Goal: Task Accomplishment & Management: Complete application form

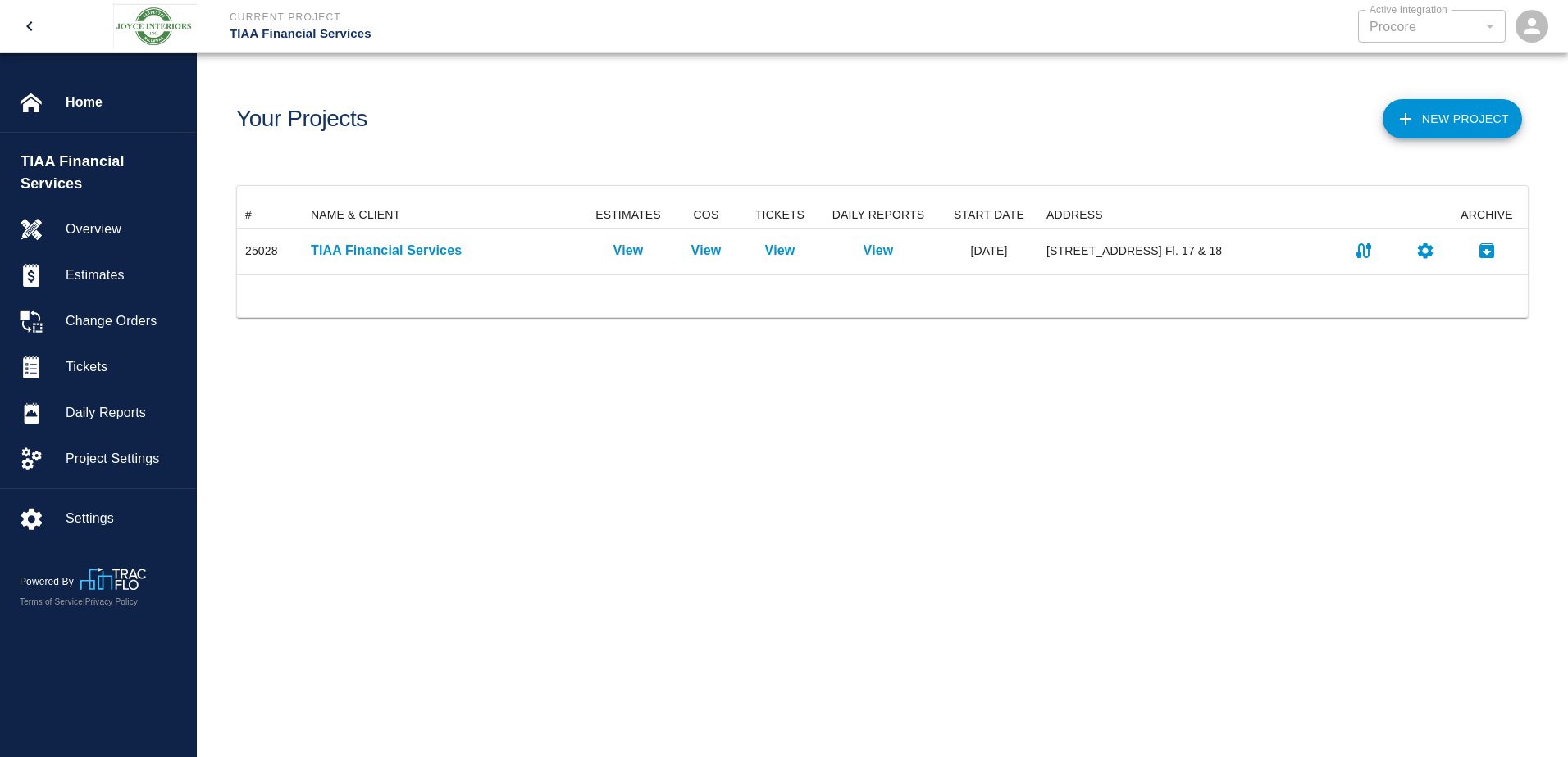
scroll to position [60, 1279]
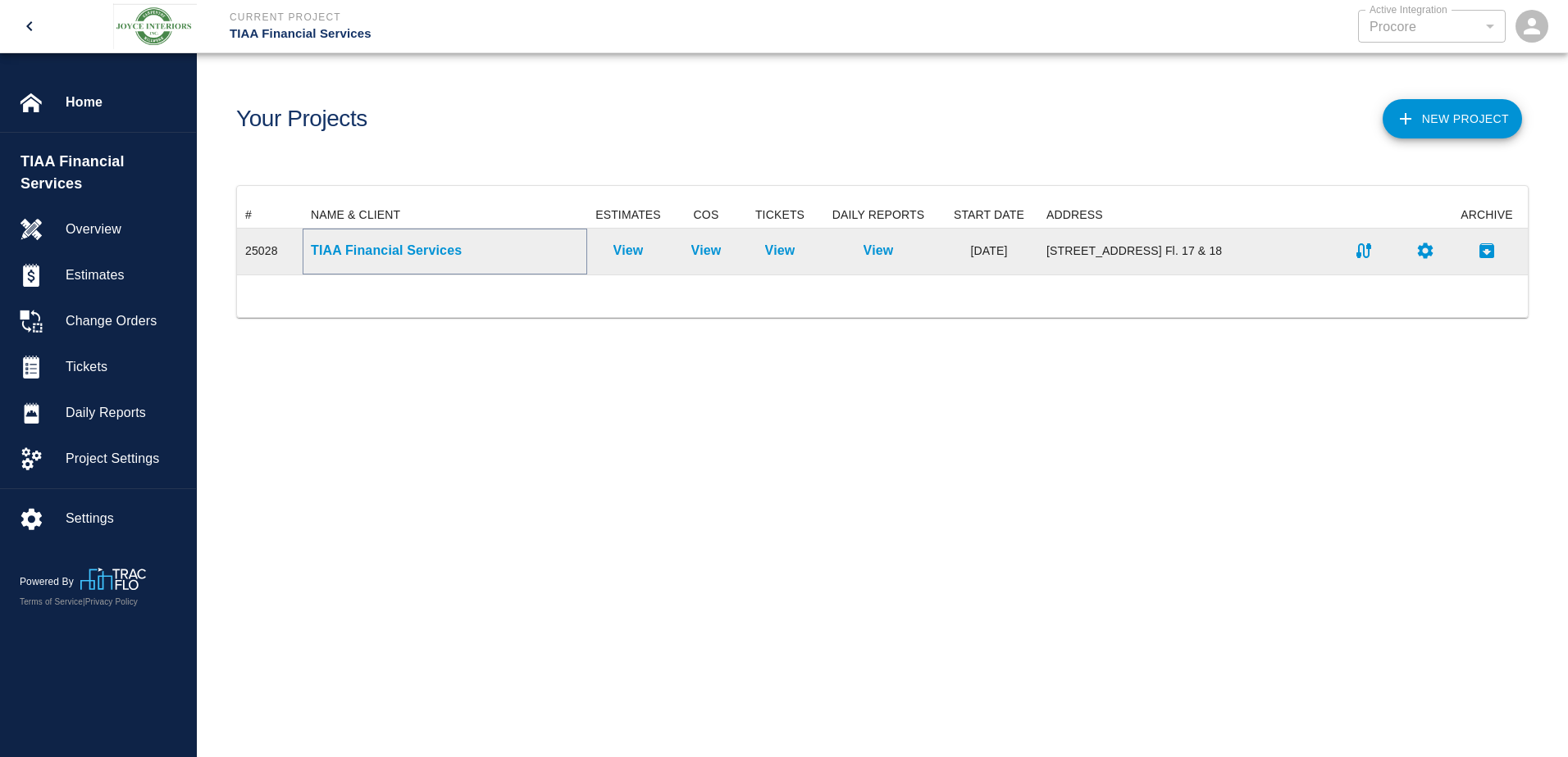
click at [374, 248] on p "TIAA Financial Services" at bounding box center [445, 251] width 268 height 20
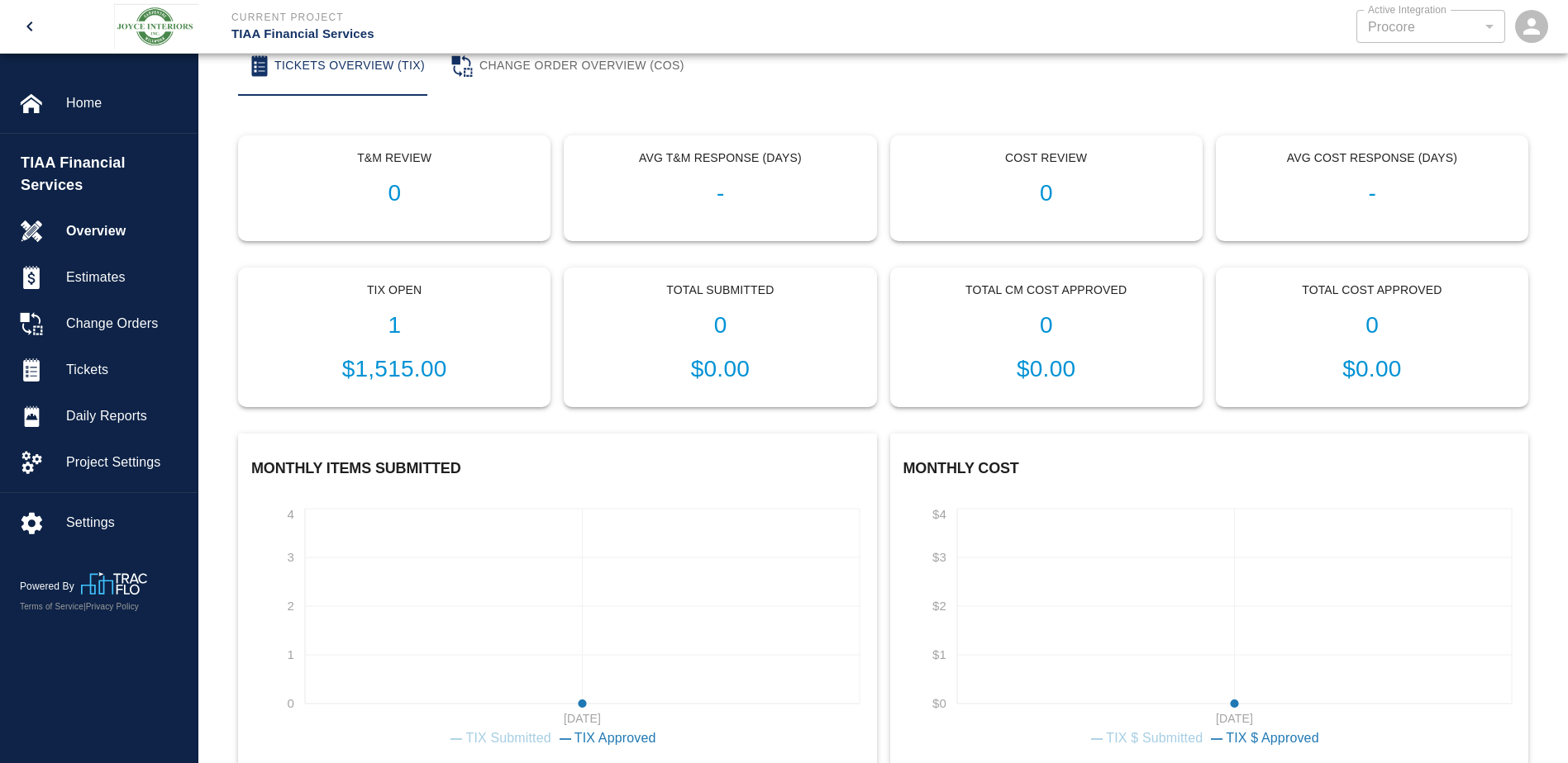
scroll to position [402, 0]
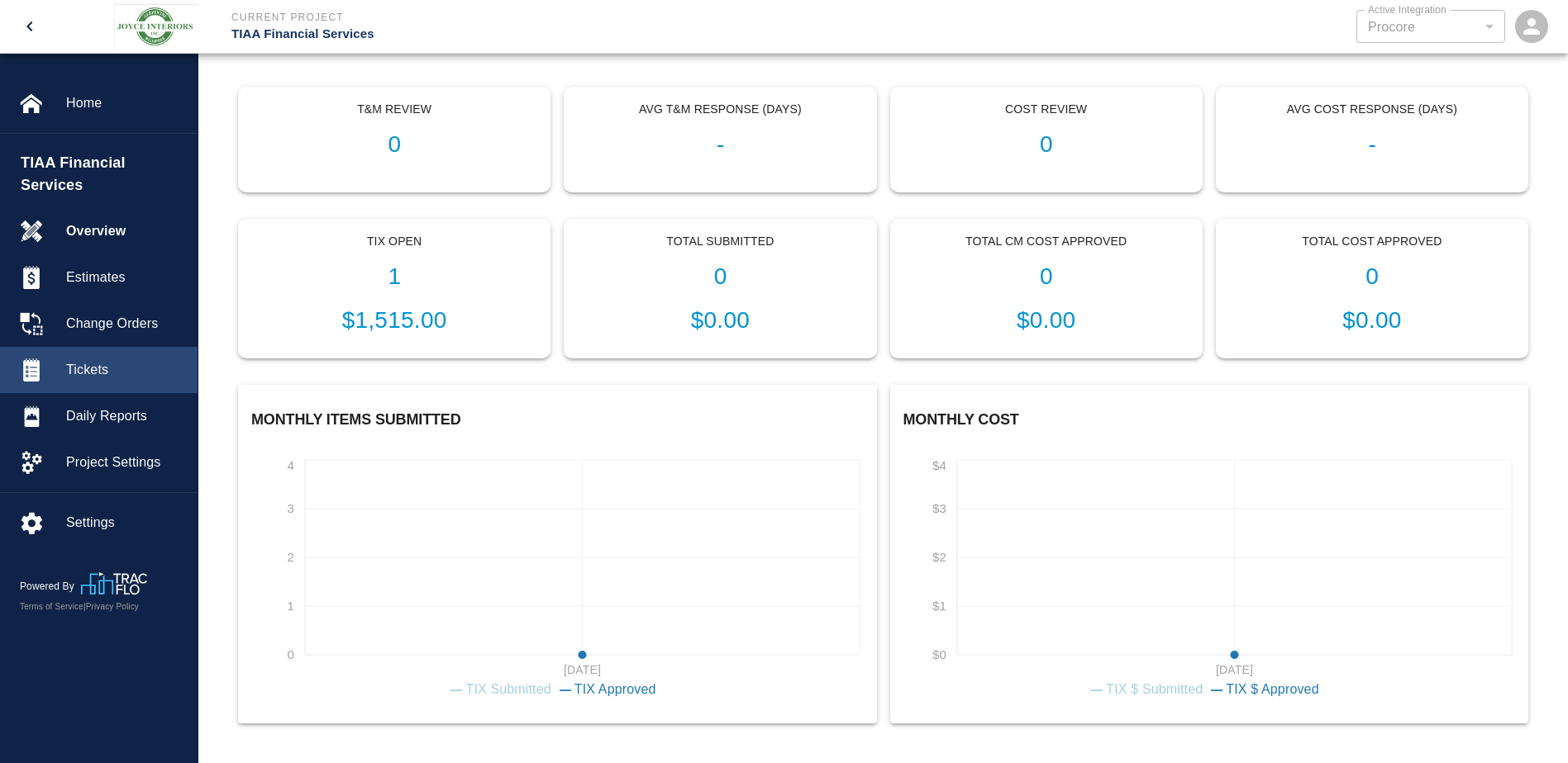
click at [125, 360] on span "Tickets" at bounding box center [125, 370] width 119 height 20
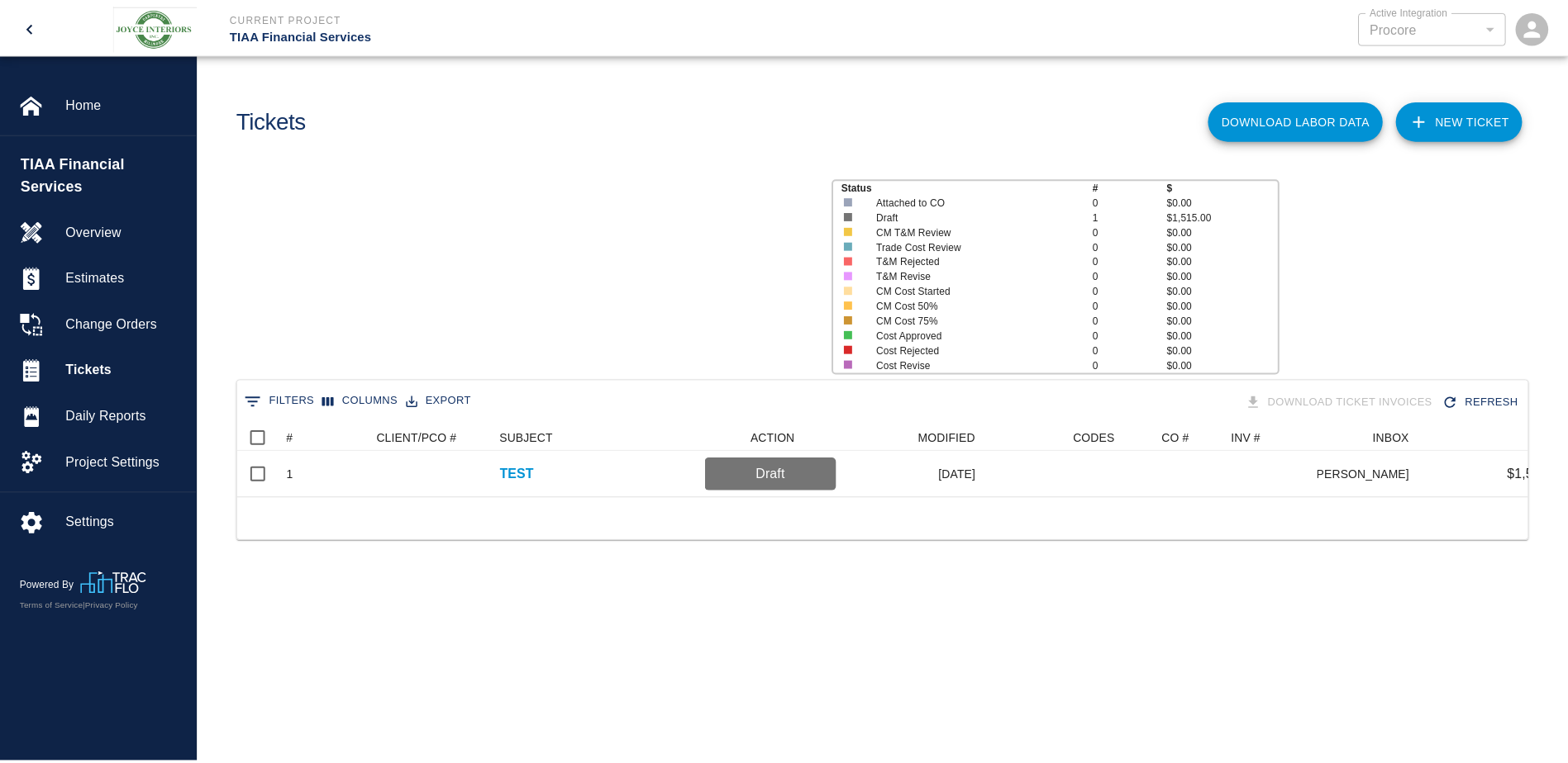
scroll to position [72, 1288]
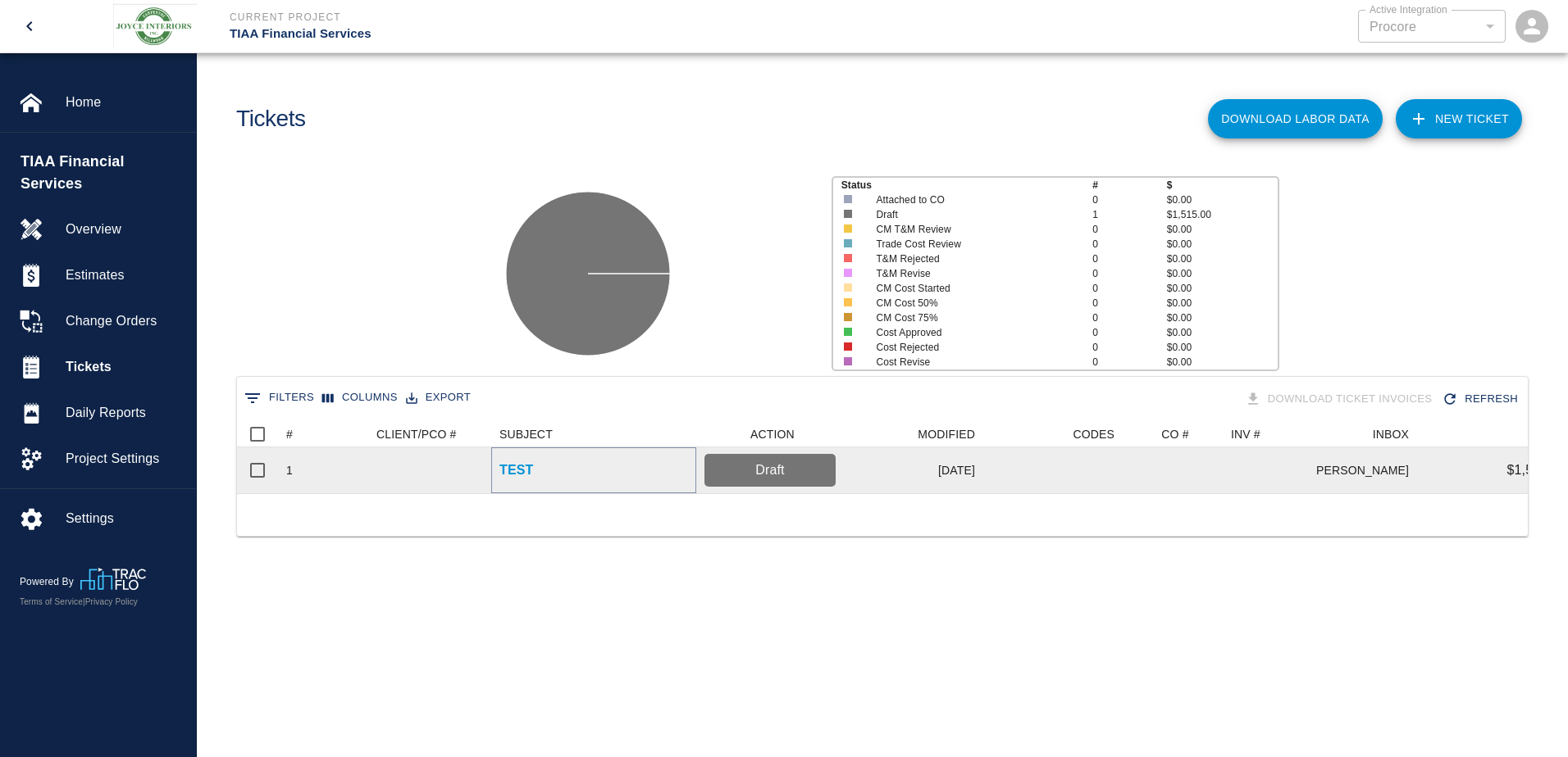
click at [513, 474] on p "TEST" at bounding box center [517, 471] width 34 height 20
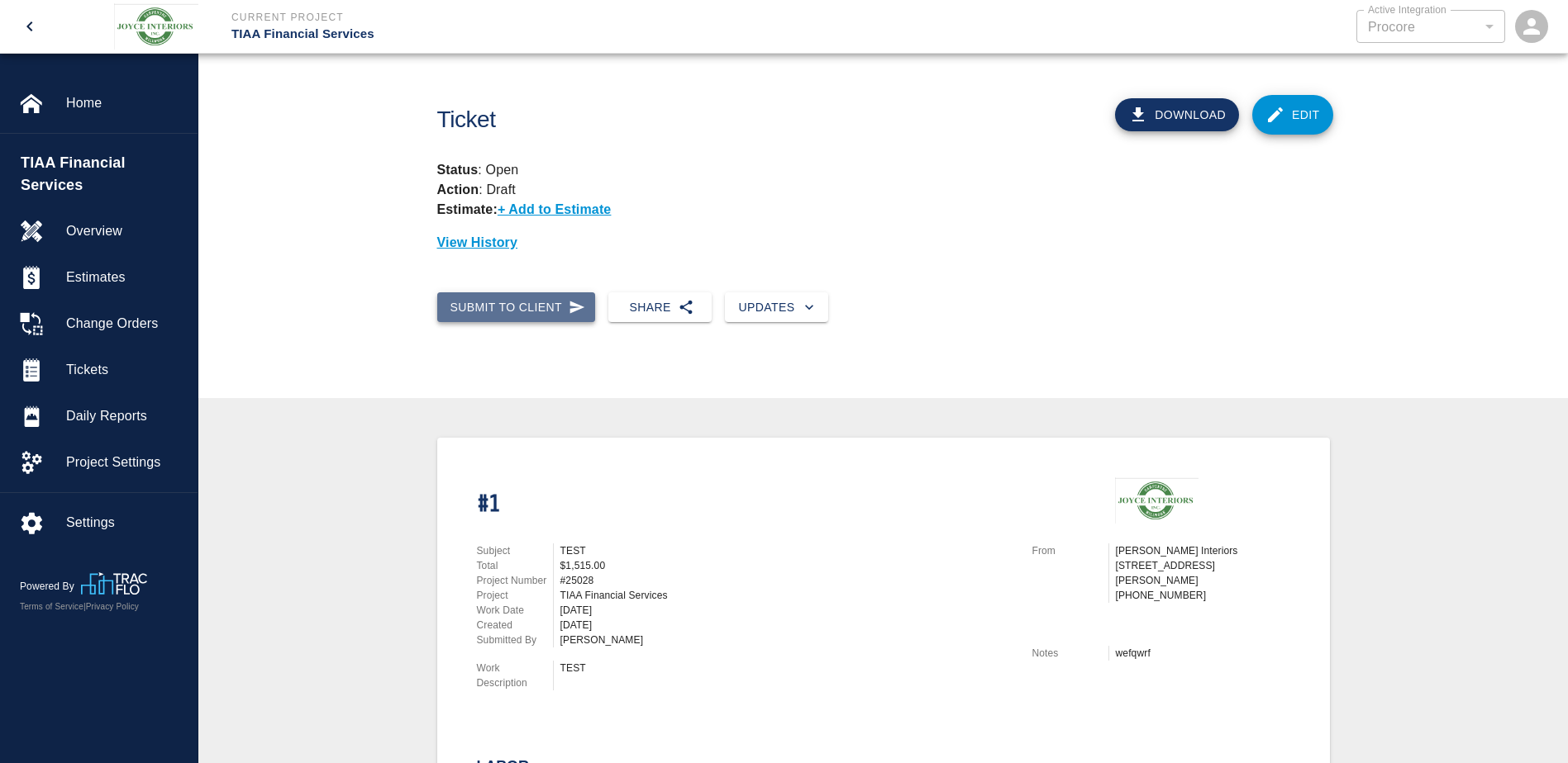
click at [570, 310] on icon "button" at bounding box center [578, 307] width 14 height 13
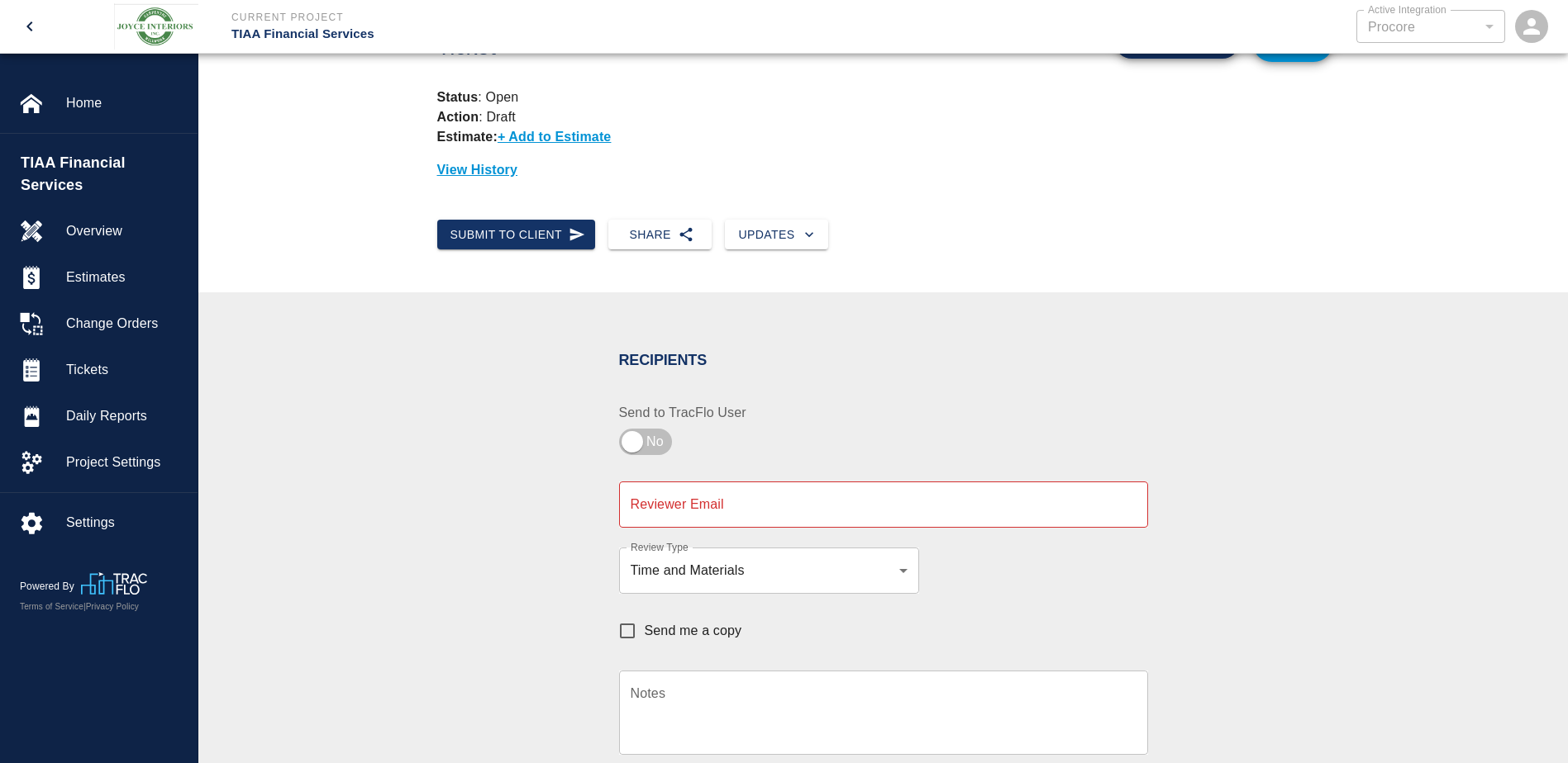
scroll to position [110, 0]
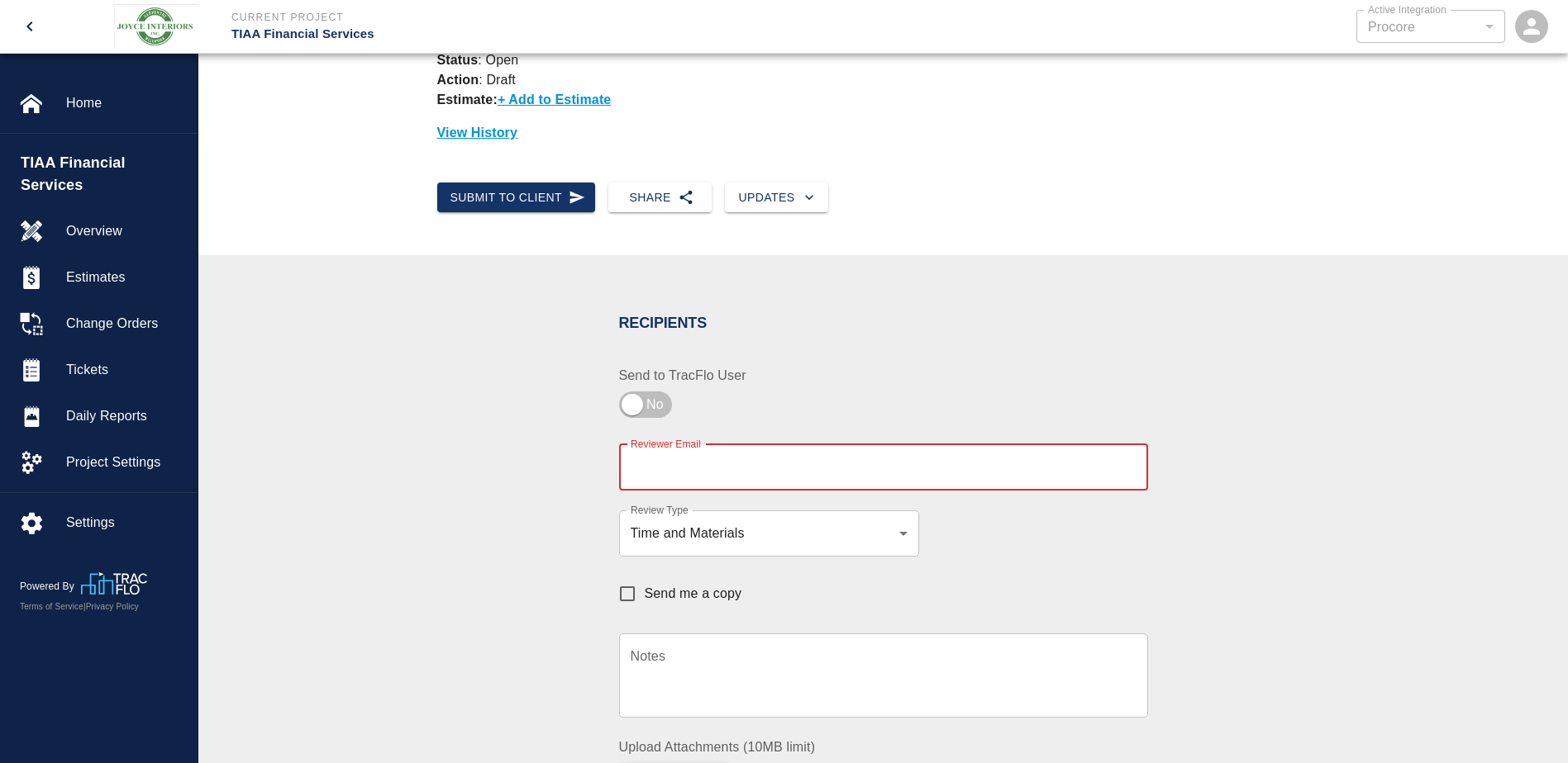
click at [866, 466] on input "Reviewer Email" at bounding box center [884, 467] width 529 height 46
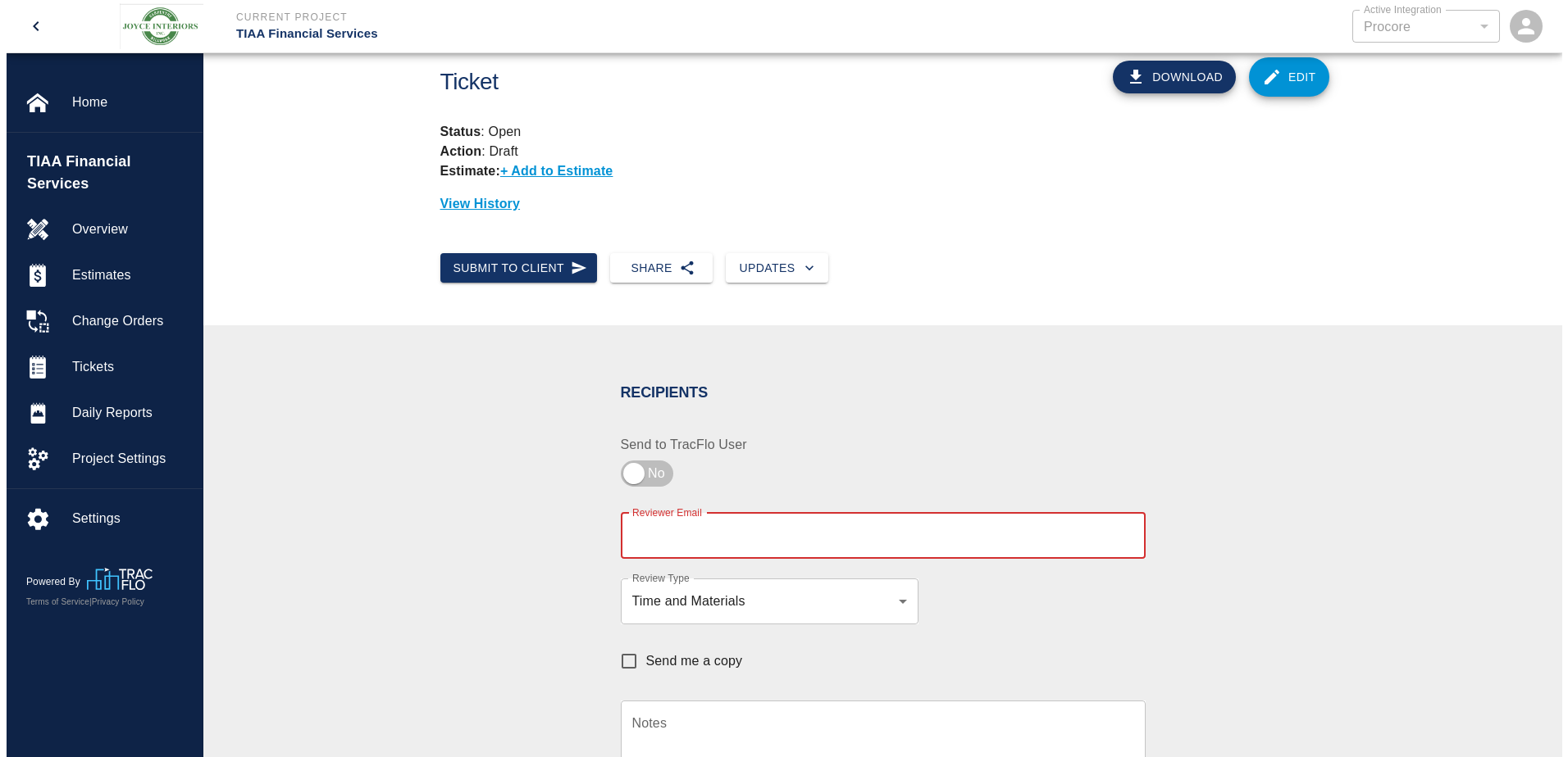
scroll to position [0, 0]
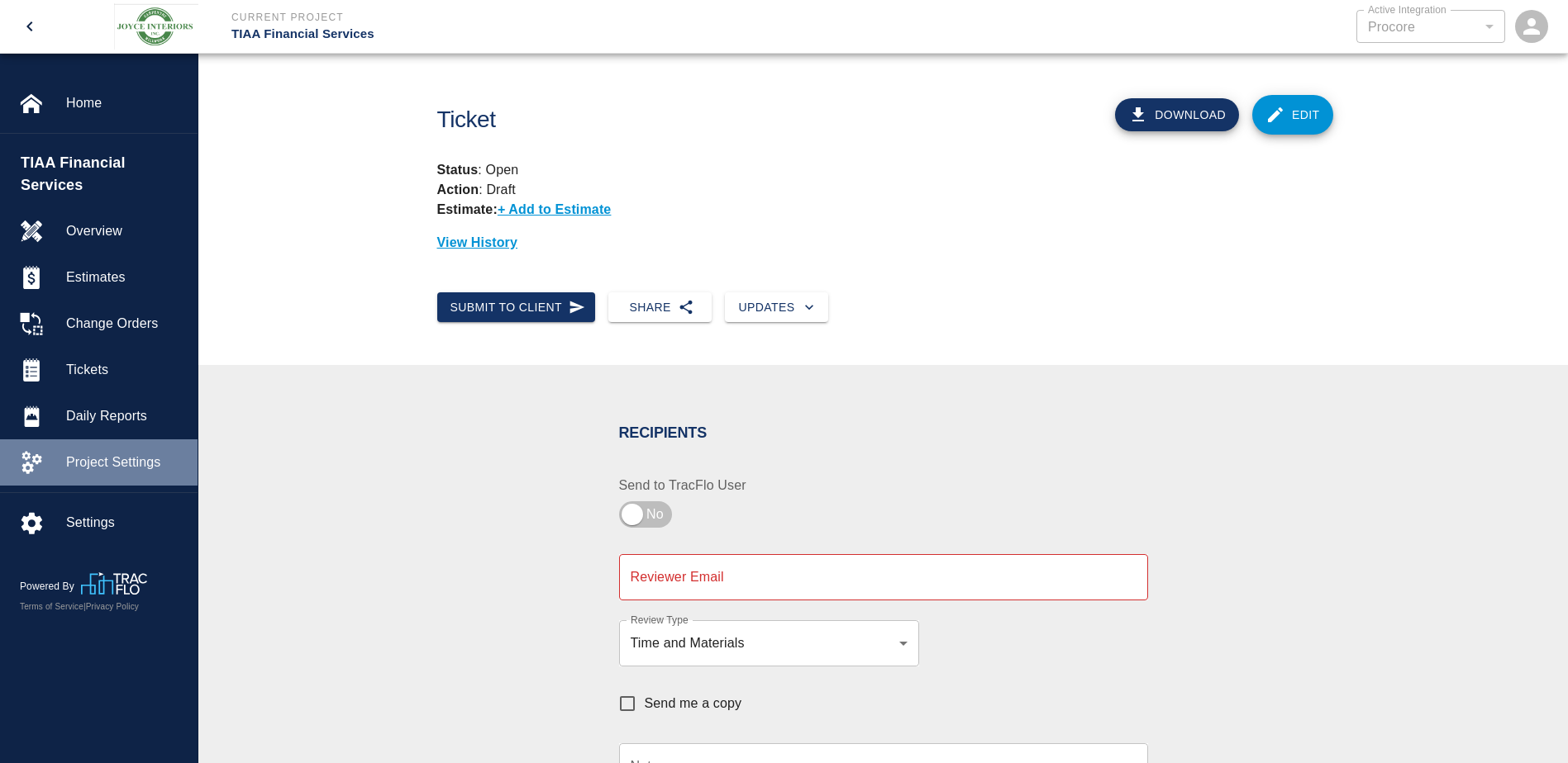
click at [128, 453] on span "Project Settings" at bounding box center [125, 463] width 119 height 20
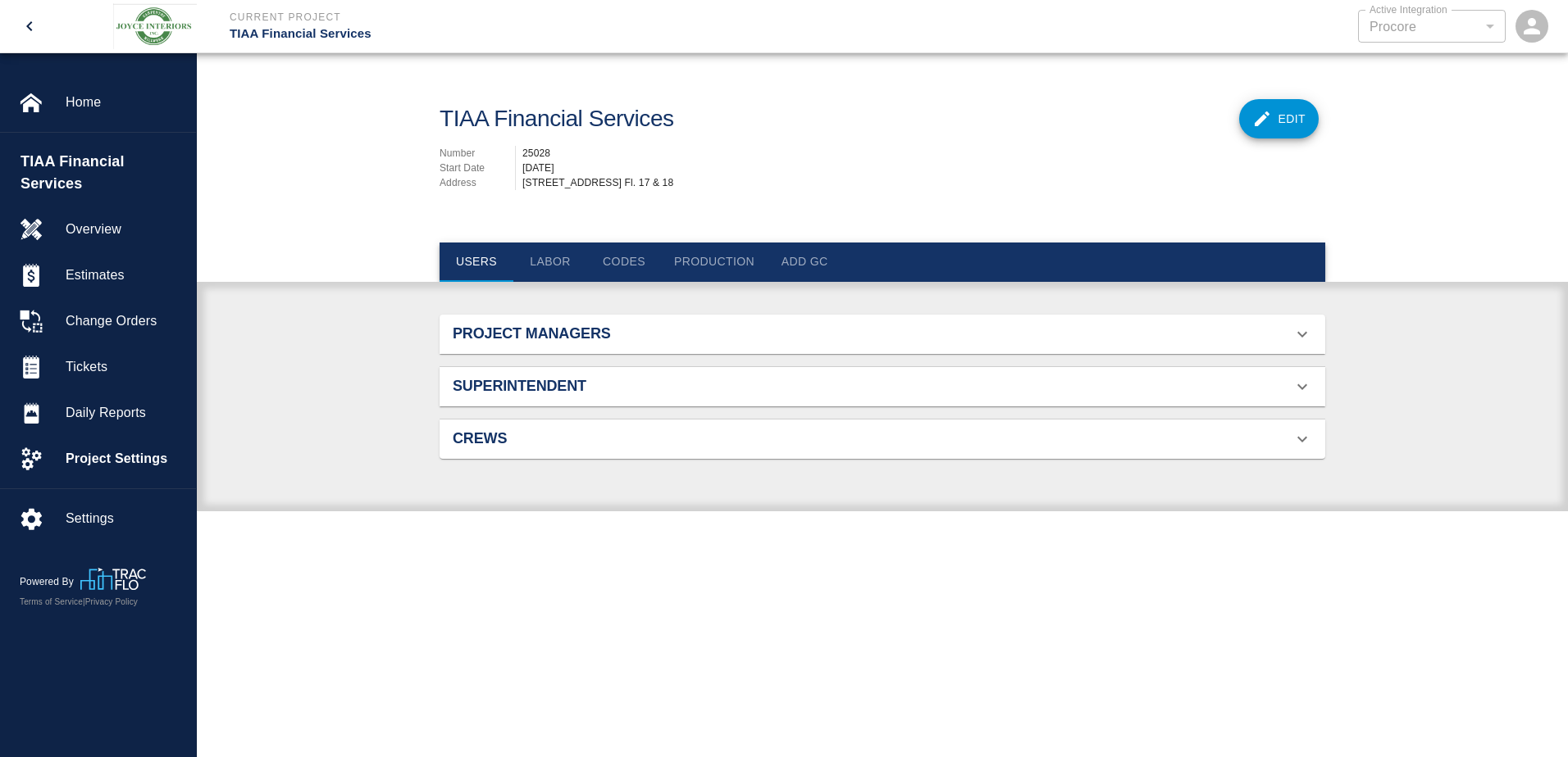
scroll to position [106, 847]
click at [785, 260] on button "Add GC" at bounding box center [804, 262] width 74 height 40
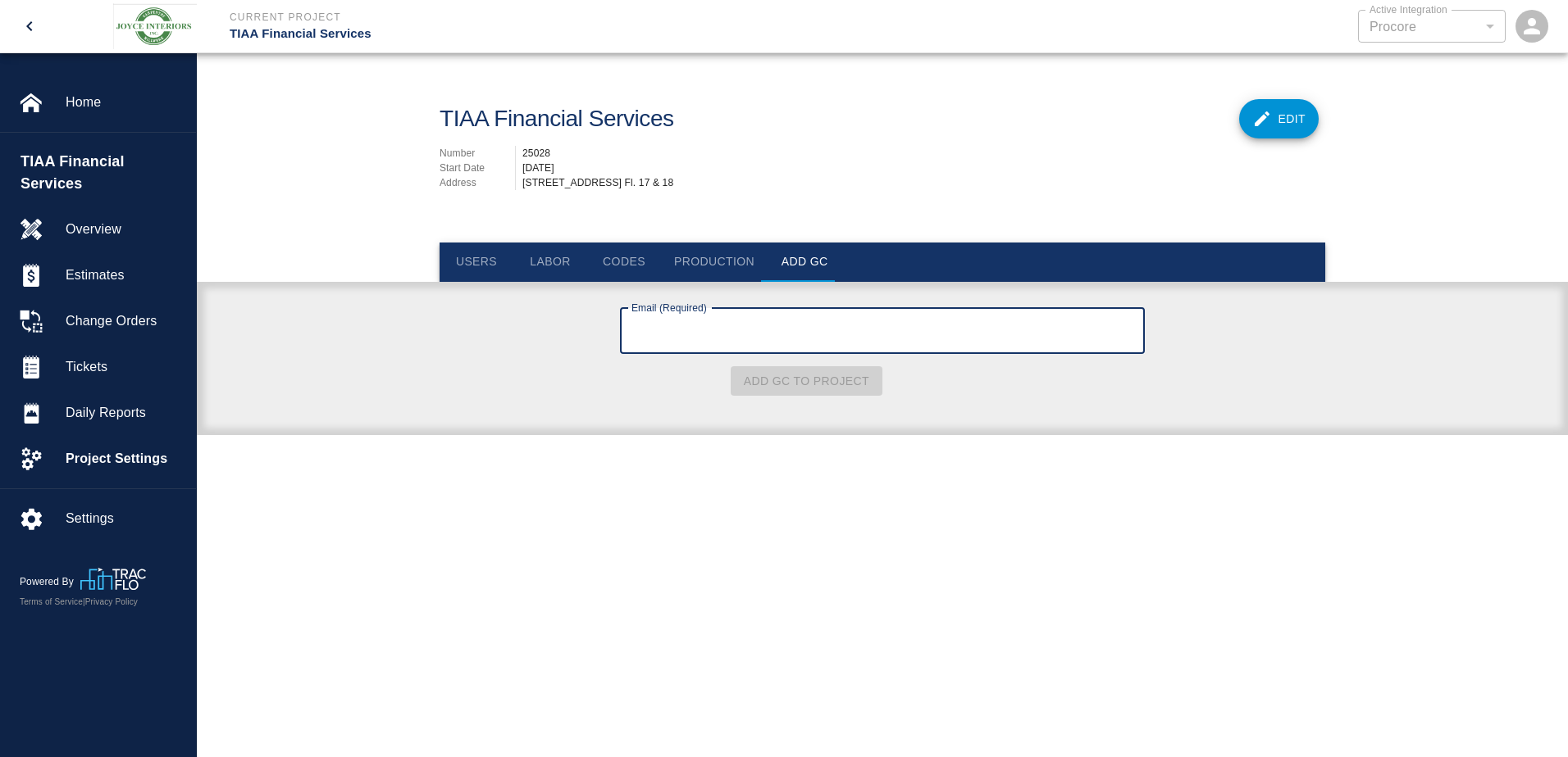
click at [483, 262] on button "Users" at bounding box center [476, 262] width 74 height 40
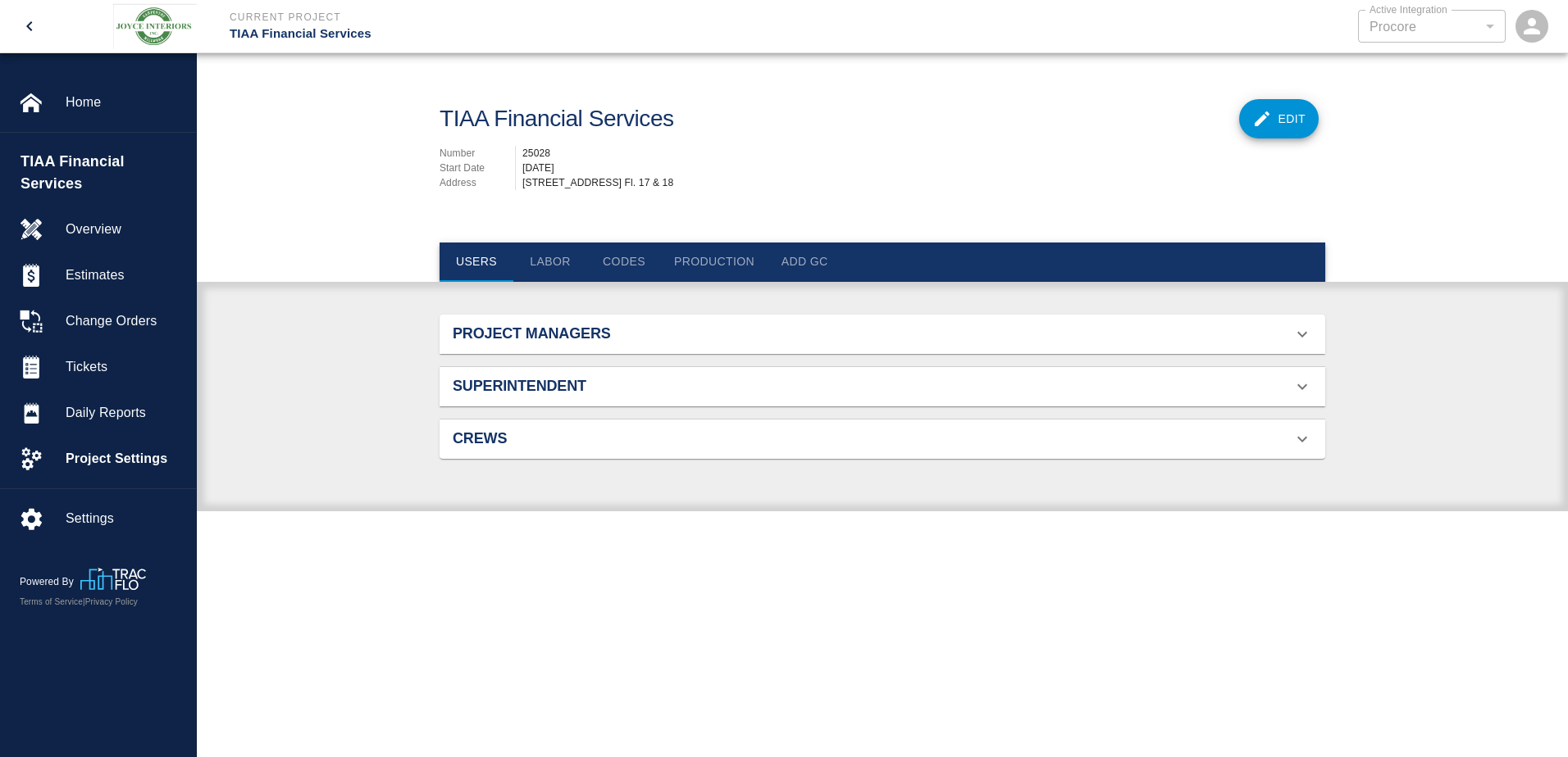
click at [810, 264] on button "Add GC" at bounding box center [804, 262] width 74 height 40
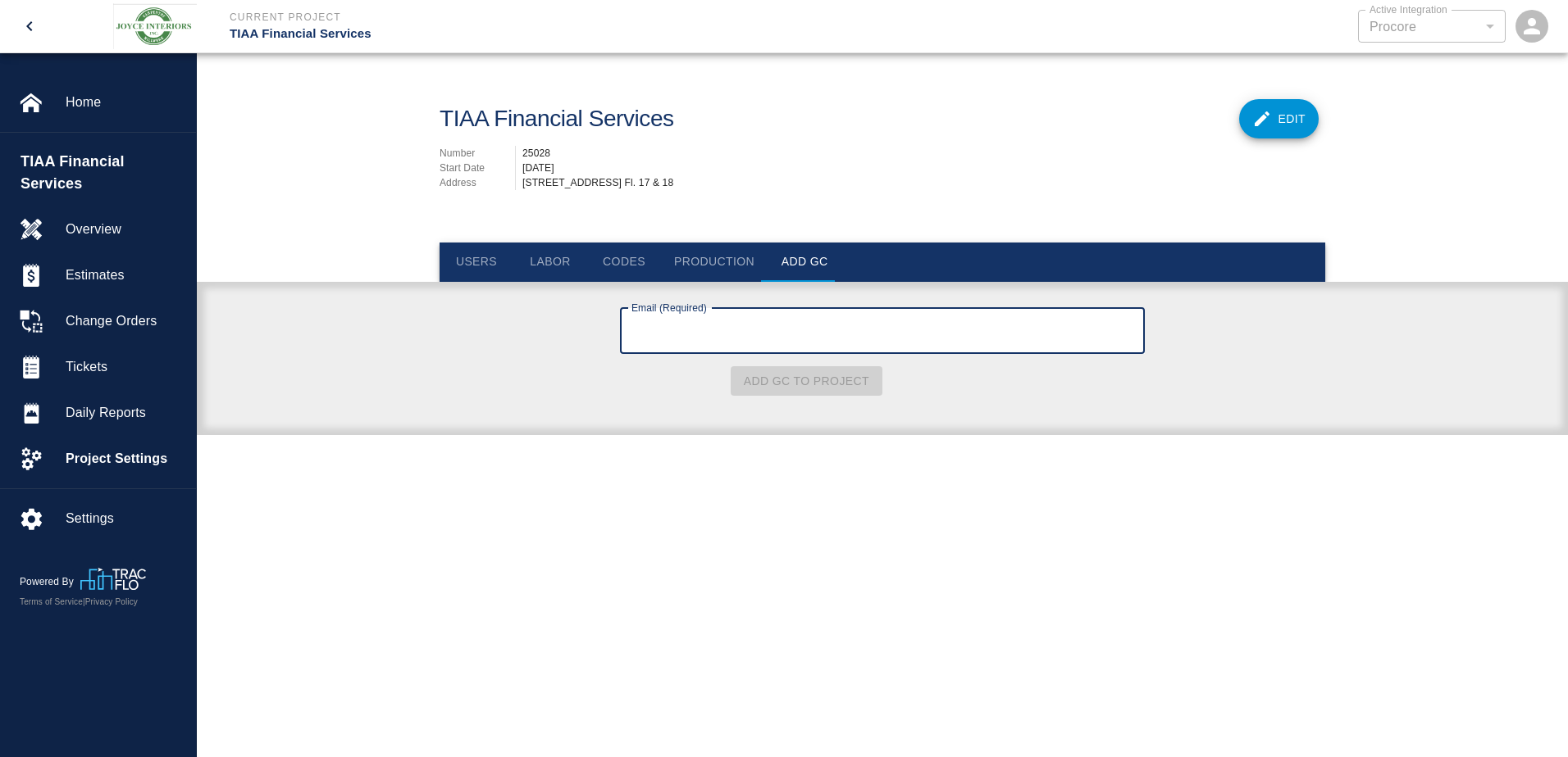
click at [738, 326] on input "Email (Required)" at bounding box center [882, 330] width 525 height 46
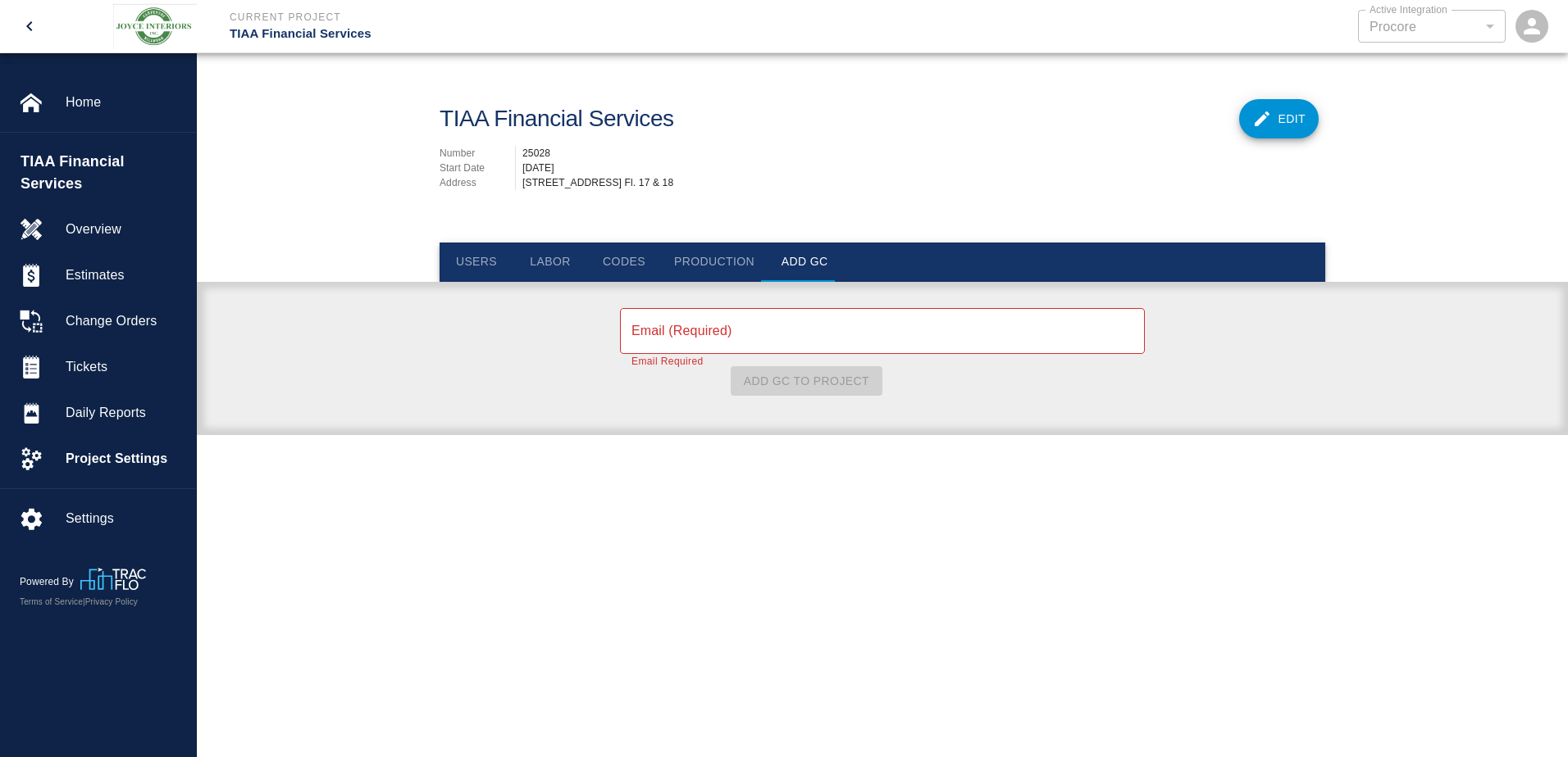
drag, startPoint x: 618, startPoint y: 383, endPoint x: 650, endPoint y: 373, distance: 33.5
click at [619, 383] on form "Email (Required) Email (Required) Email Required Add GC to Project" at bounding box center [882, 349] width 886 height 95
click at [800, 259] on button "Add GC" at bounding box center [804, 262] width 74 height 40
click at [1185, 368] on form "Email (Required) Email (Required) Email Required Add GC to Project" at bounding box center [882, 349] width 886 height 95
click at [563, 259] on button "Labor" at bounding box center [550, 262] width 74 height 40
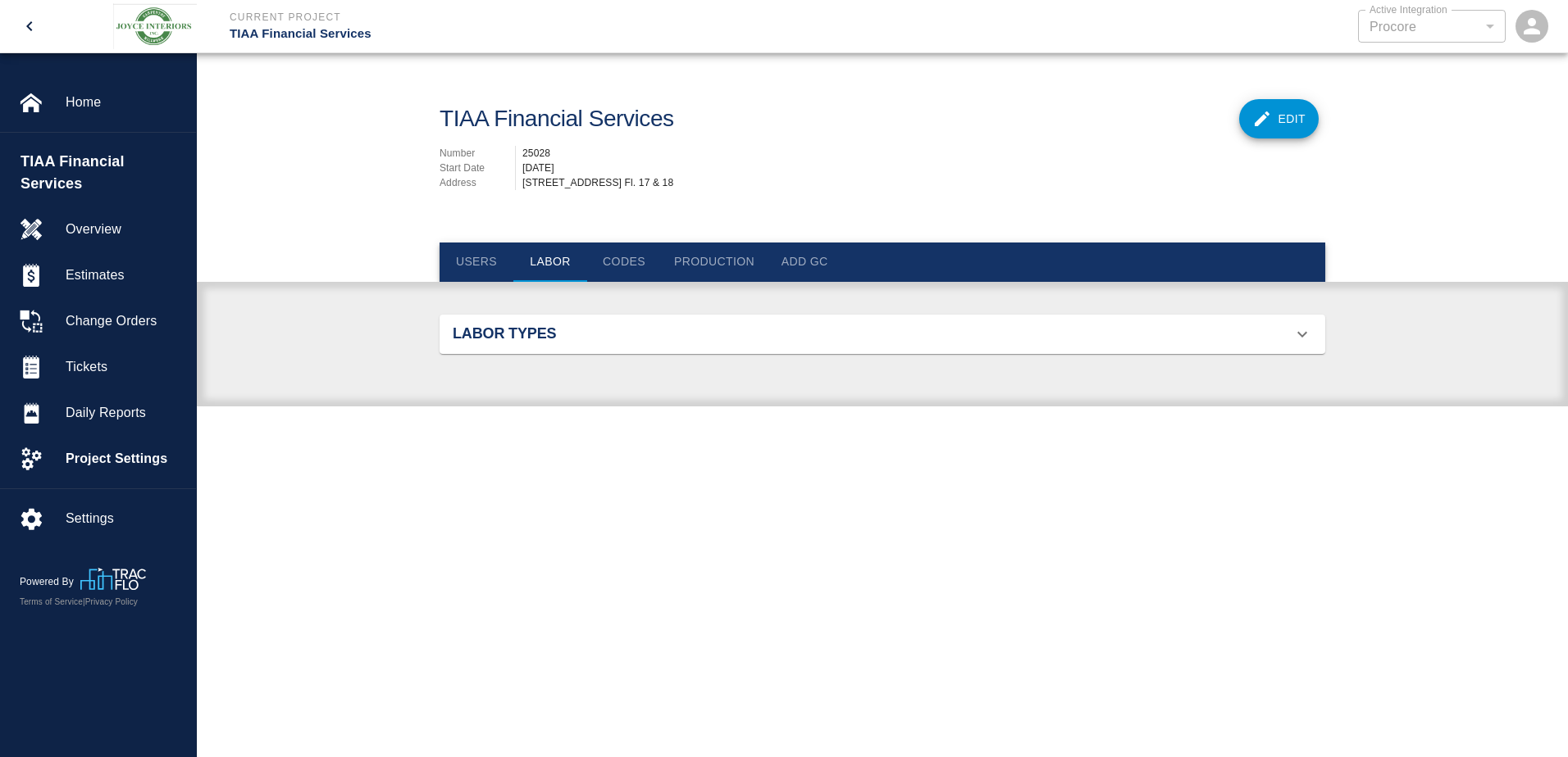
scroll to position [565, 847]
click at [484, 259] on button "Users" at bounding box center [476, 262] width 74 height 40
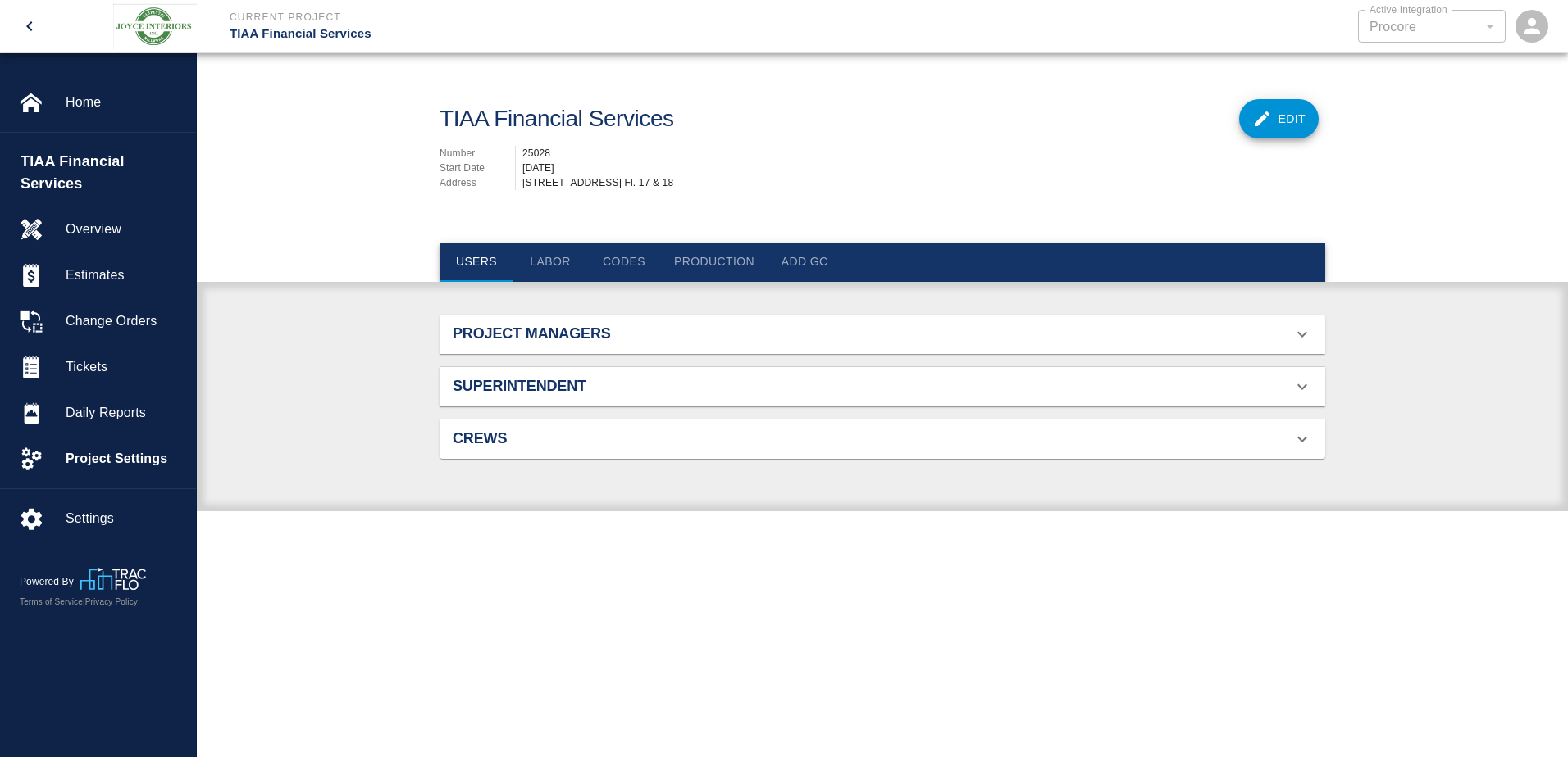
scroll to position [106, 847]
click at [597, 343] on div "Project Managers" at bounding box center [882, 335] width 886 height 40
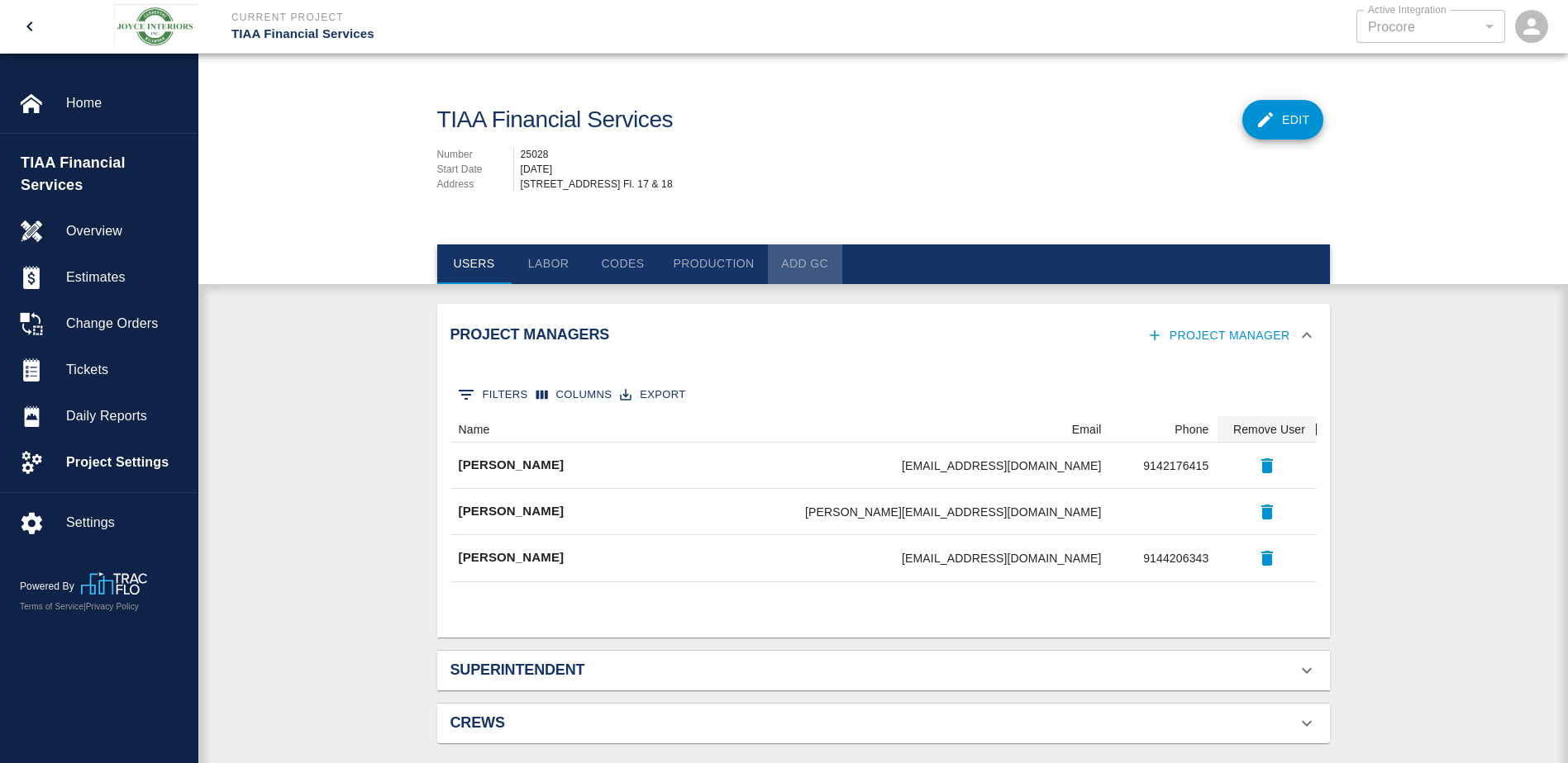
click at [819, 260] on button "Add GC" at bounding box center [805, 264] width 74 height 40
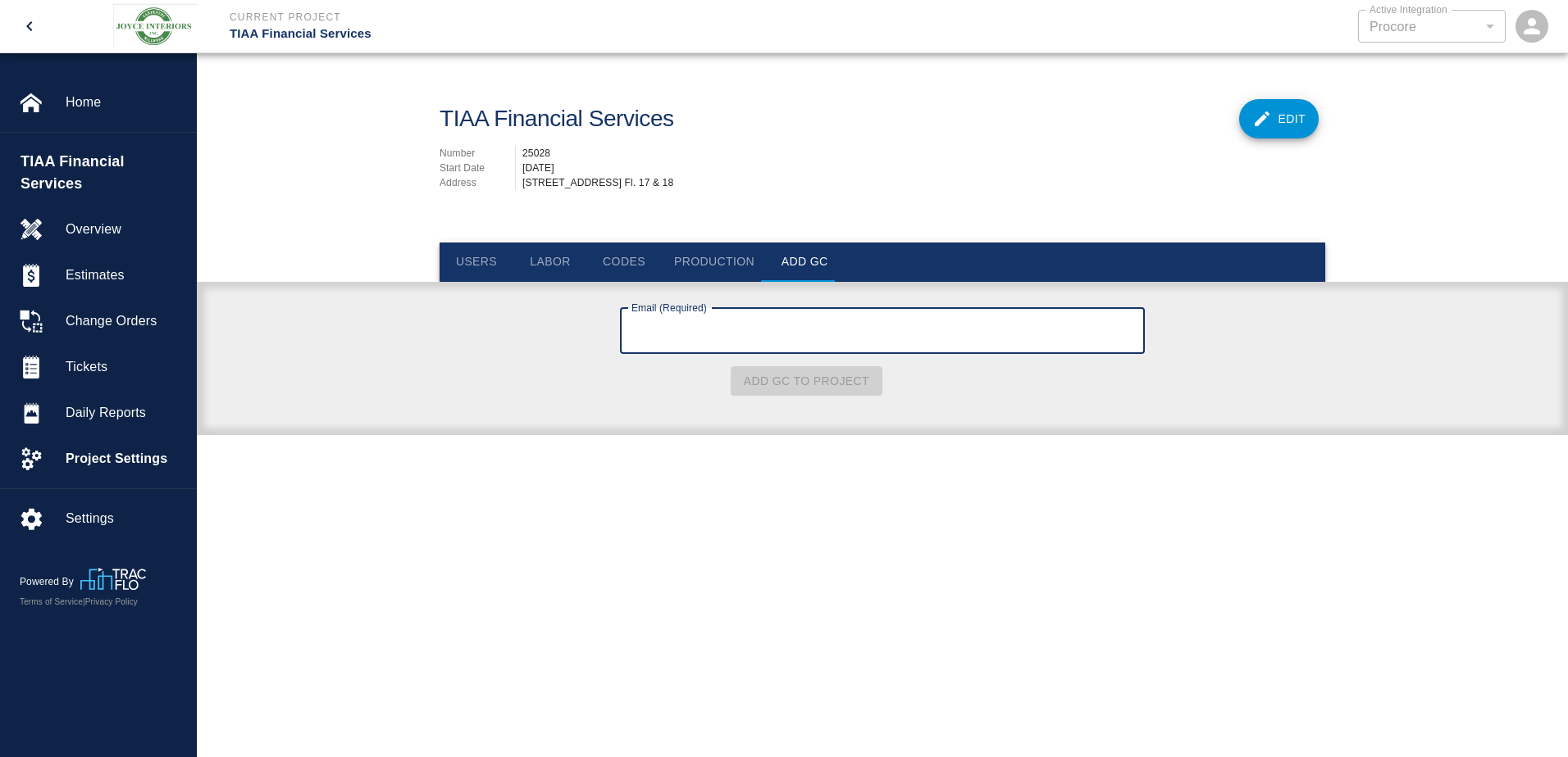
click at [775, 324] on input "Email (Required)" at bounding box center [882, 330] width 525 height 46
click at [1203, 338] on form "Email (Required) Email (Required) Add GC to Project" at bounding box center [882, 349] width 886 height 95
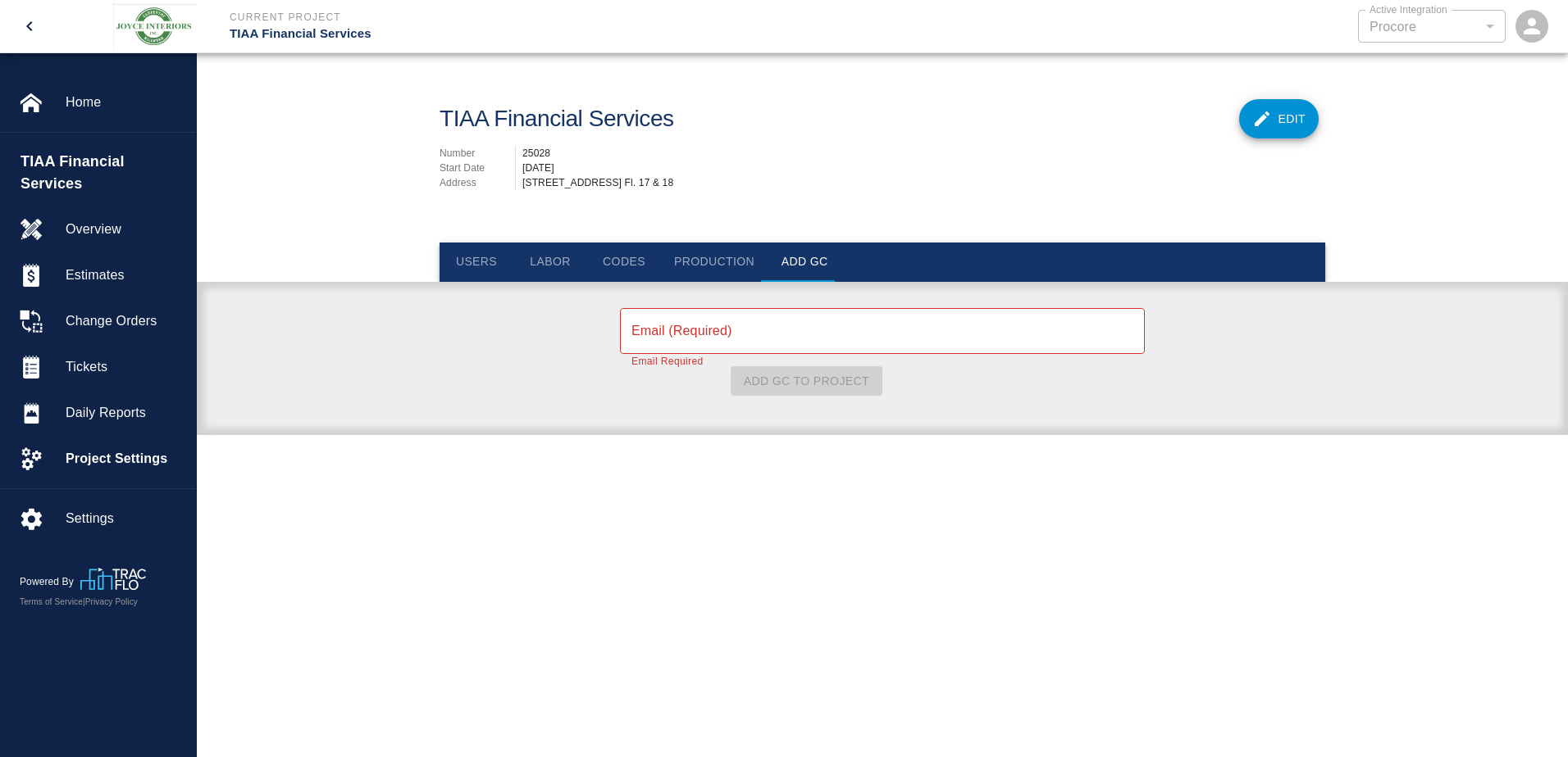
drag, startPoint x: 1108, startPoint y: 418, endPoint x: 912, endPoint y: 385, distance: 198.8
click at [1107, 418] on div "Email (Required) Email (Required) Email Required Add GC to Project" at bounding box center [882, 369] width 1371 height 135
click at [96, 403] on span "Daily Reports" at bounding box center [124, 413] width 118 height 20
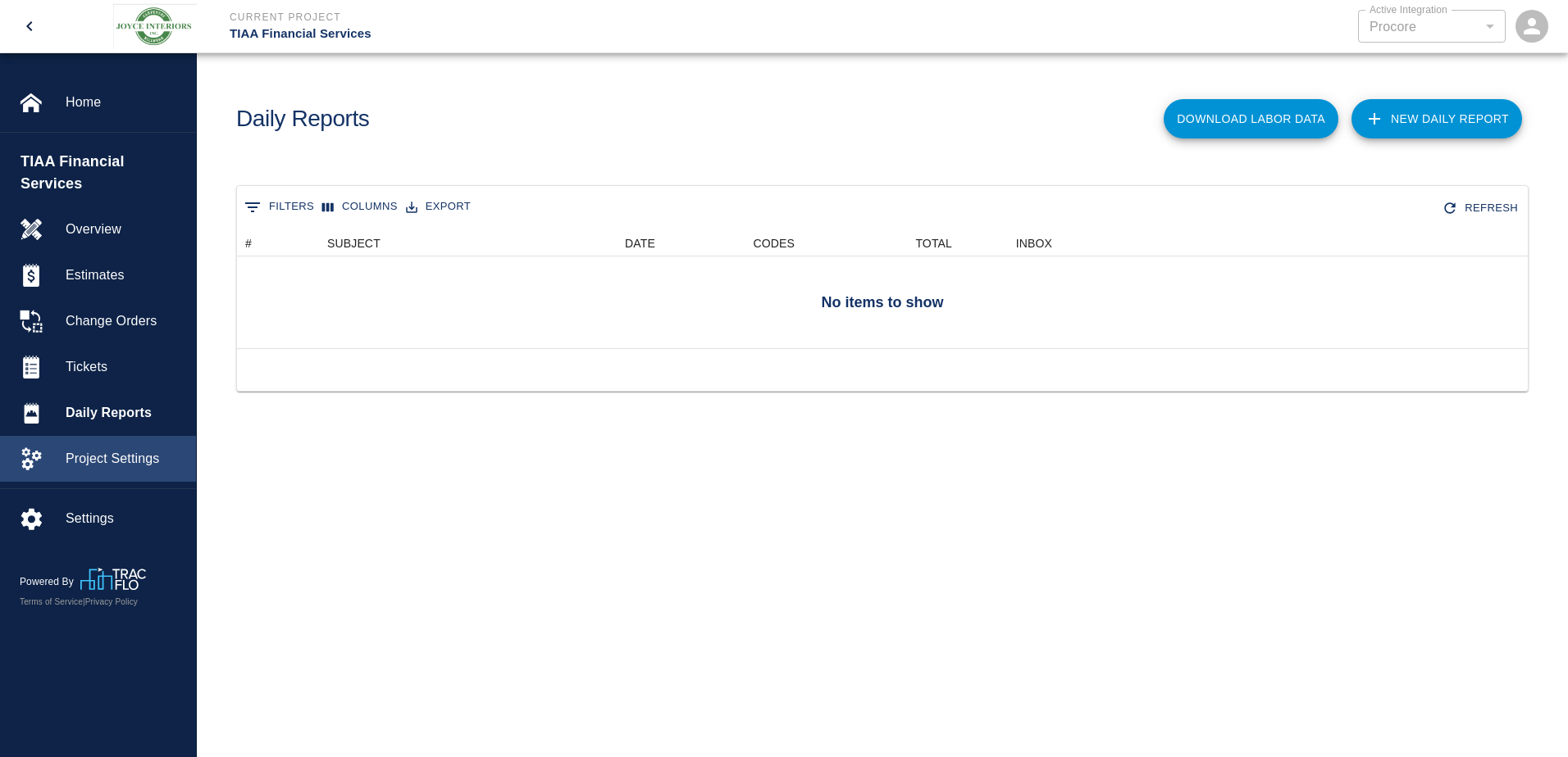
scroll to position [106, 1279]
click at [114, 450] on div "Project Settings" at bounding box center [98, 459] width 196 height 46
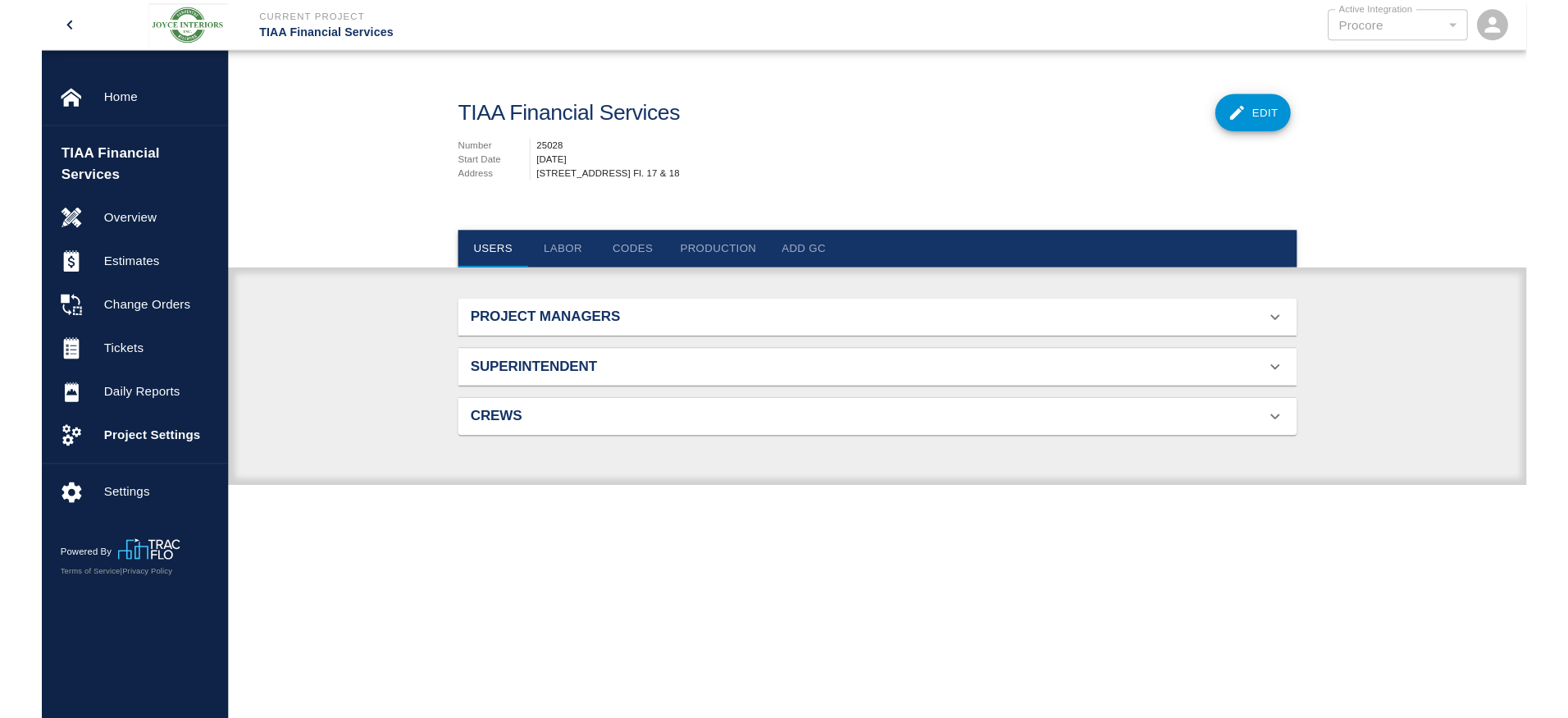
scroll to position [106, 847]
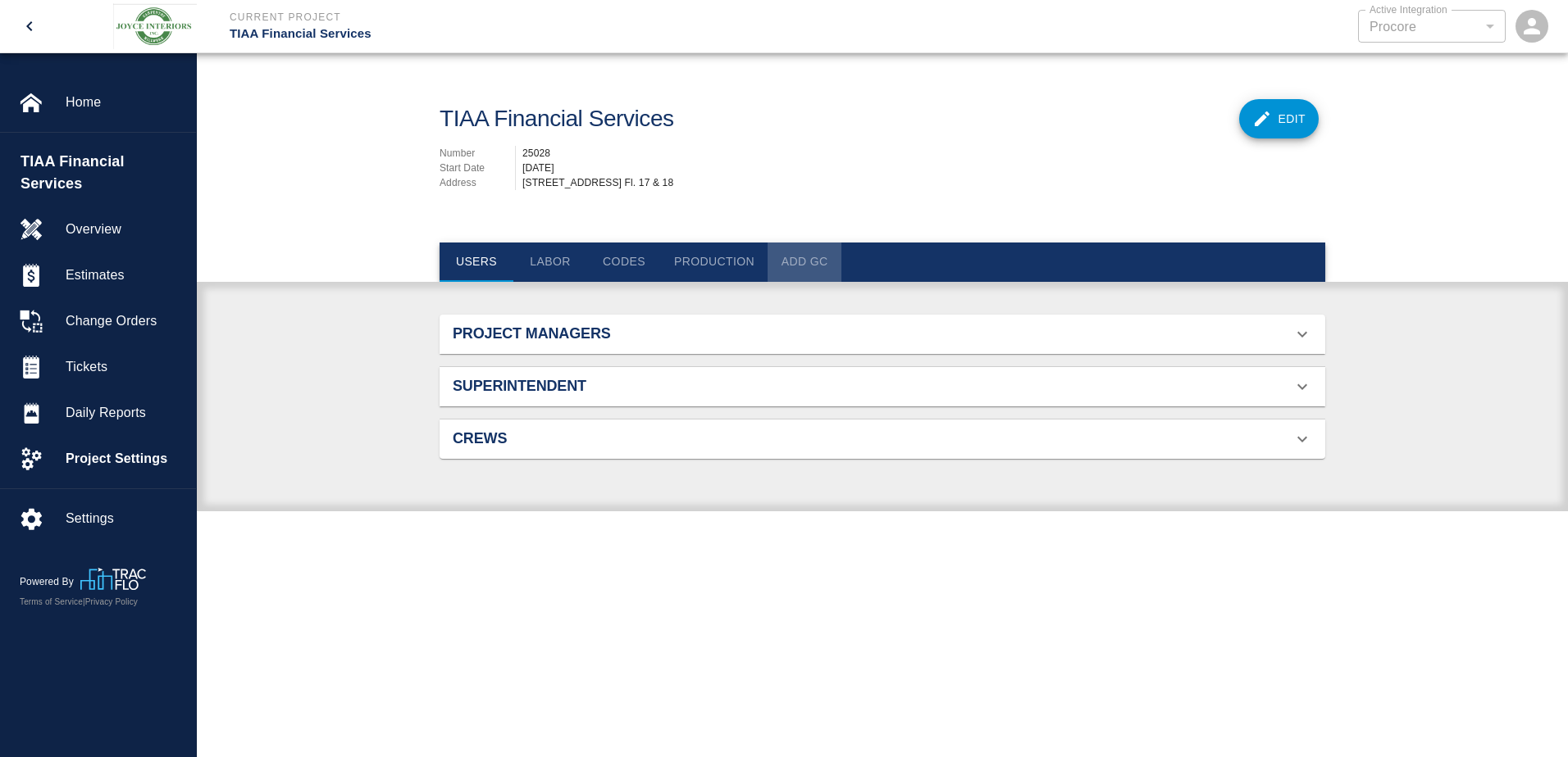
click at [783, 261] on button "Add GC" at bounding box center [804, 262] width 74 height 40
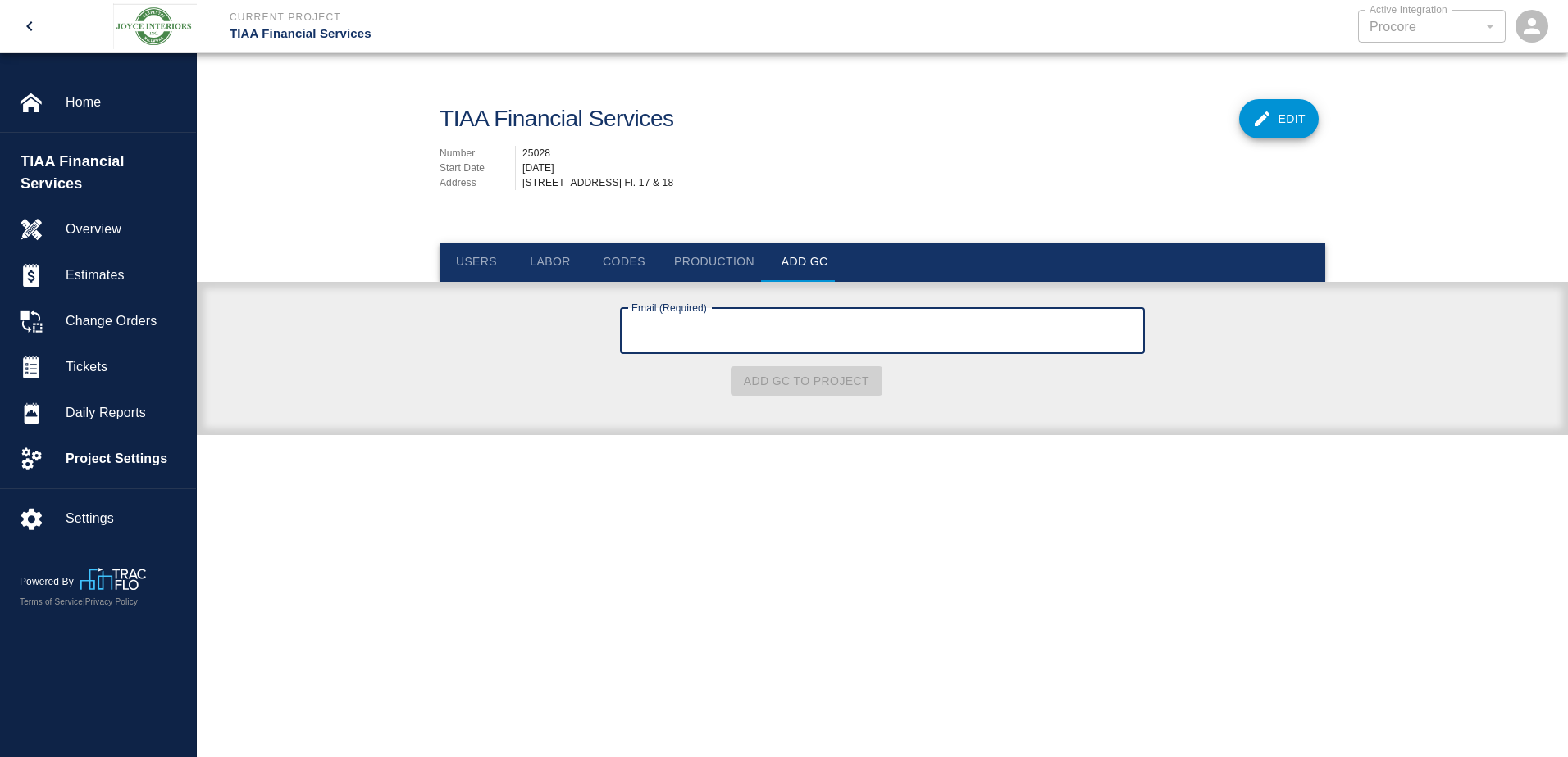
click at [946, 334] on input "Email (Required)" at bounding box center [882, 330] width 525 height 46
click at [1206, 354] on form "Email (Required) Email (Required) Add GC to Project" at bounding box center [882, 349] width 886 height 95
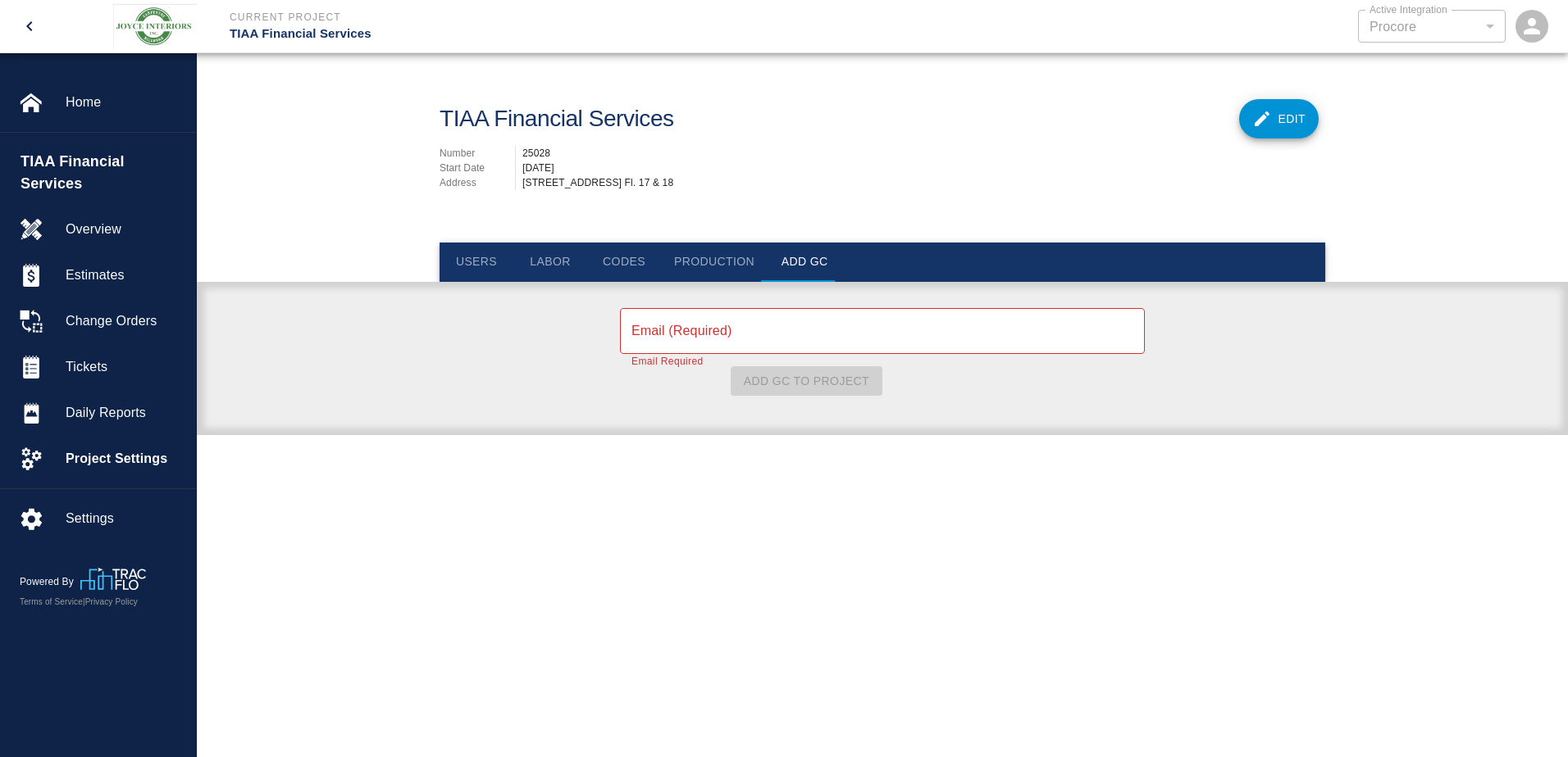
click at [1105, 332] on input "Email (Required)" at bounding box center [882, 330] width 525 height 46
click at [1182, 332] on form "Email (Required) Email (Required) Email Required Add GC to Project" at bounding box center [882, 349] width 886 height 95
click at [740, 329] on input "Email (Required)" at bounding box center [882, 330] width 525 height 46
click at [1156, 321] on form "Email (Required) Email (Required) Email Required Add GC to Project" at bounding box center [882, 349] width 886 height 95
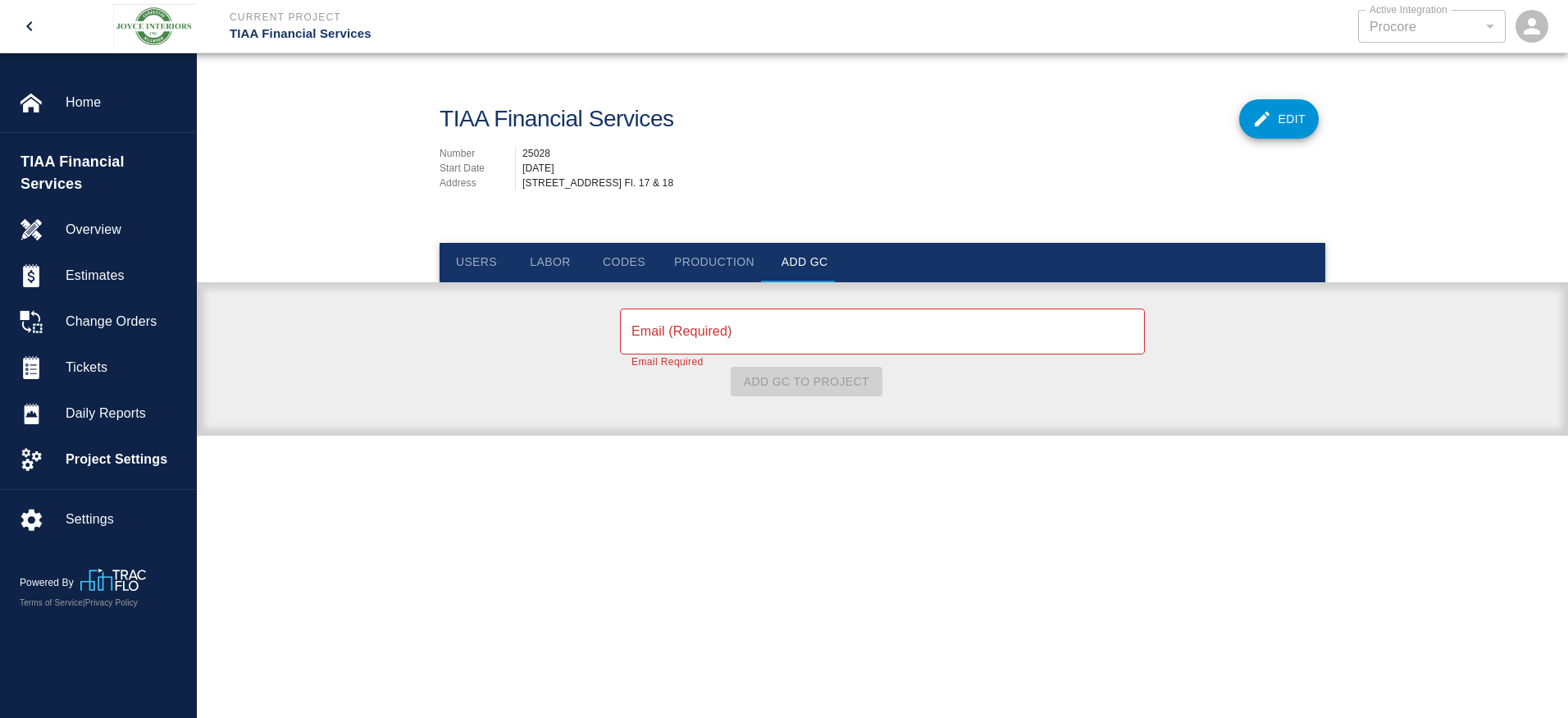
click at [925, 134] on div "TIAA Financial Services" at bounding box center [734, 119] width 590 height 53
click at [738, 330] on input "Email (Required)" at bounding box center [882, 331] width 525 height 46
click at [970, 402] on div "Email (Required) Email (Required) Email Required Add GC to Project" at bounding box center [882, 369] width 1371 height 135
click at [676, 329] on input "Email (Required)" at bounding box center [882, 331] width 525 height 46
paste input "[EMAIL_ADDRESS][DOMAIN_NAME]"
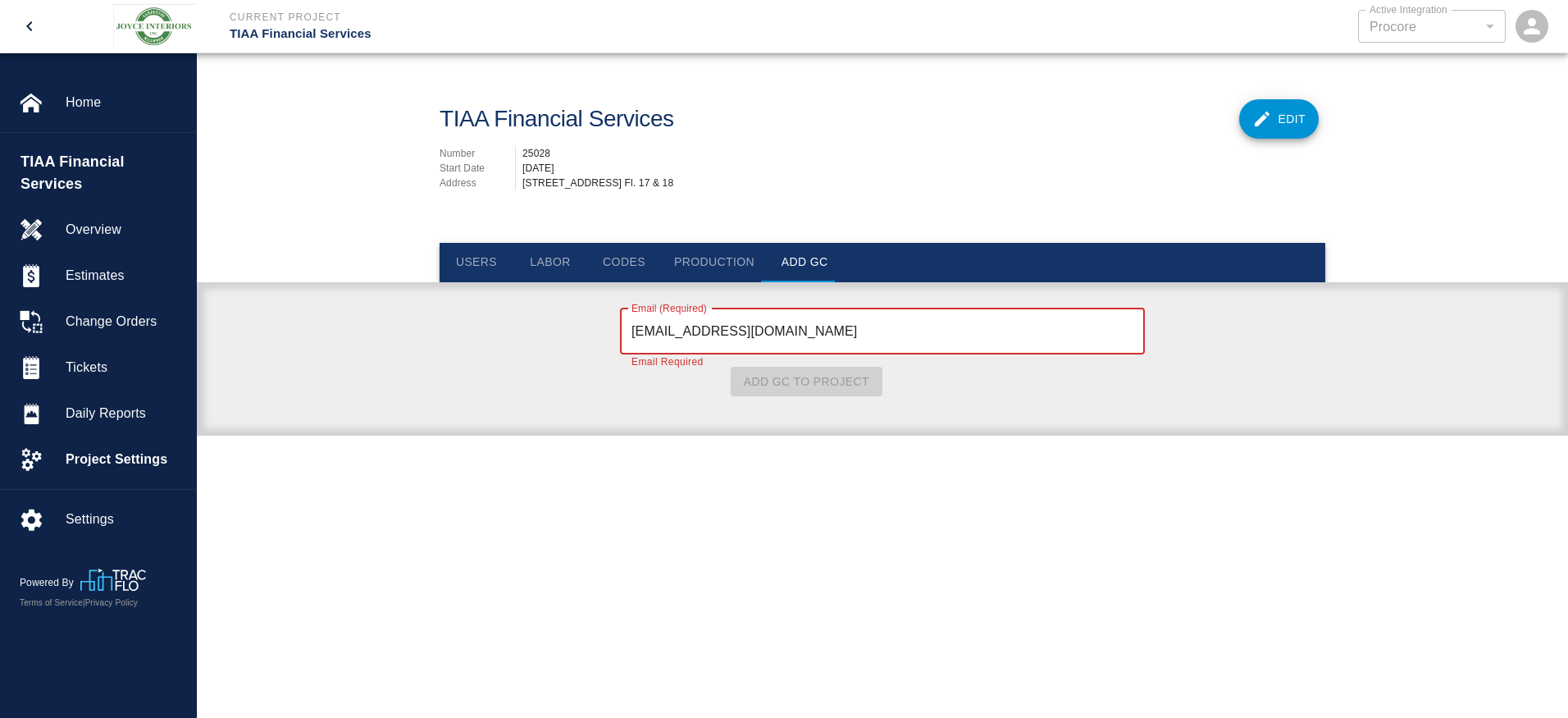
type input "[EMAIL_ADDRESS][DOMAIN_NAME]"
drag, startPoint x: 1085, startPoint y: 396, endPoint x: 1075, endPoint y: 399, distance: 10.4
click at [1085, 396] on div "Email (Required) [EMAIL_ADDRESS][DOMAIN_NAME] Email (Required) Email Required A…" at bounding box center [882, 350] width 525 height 95
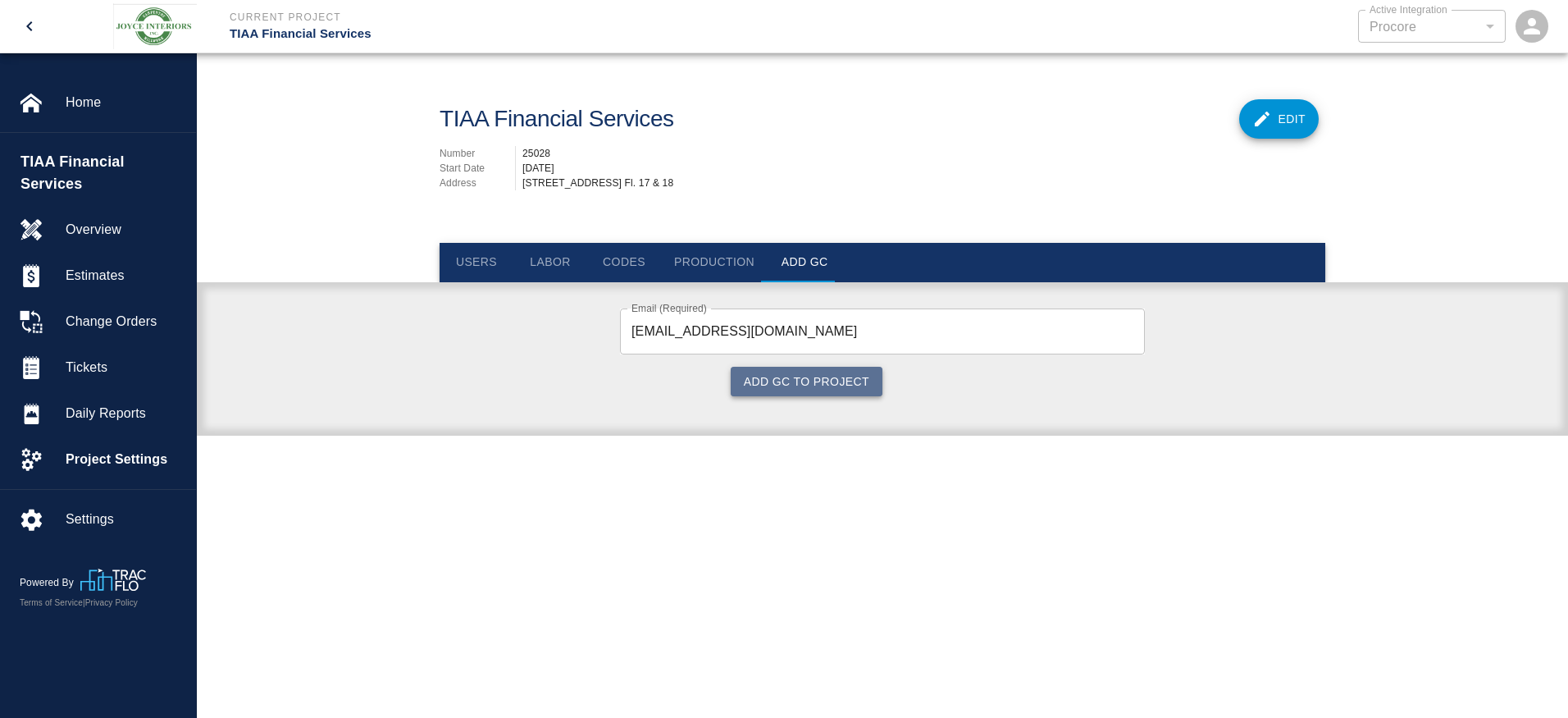
click at [842, 386] on button "Add GC to Project" at bounding box center [806, 382] width 152 height 31
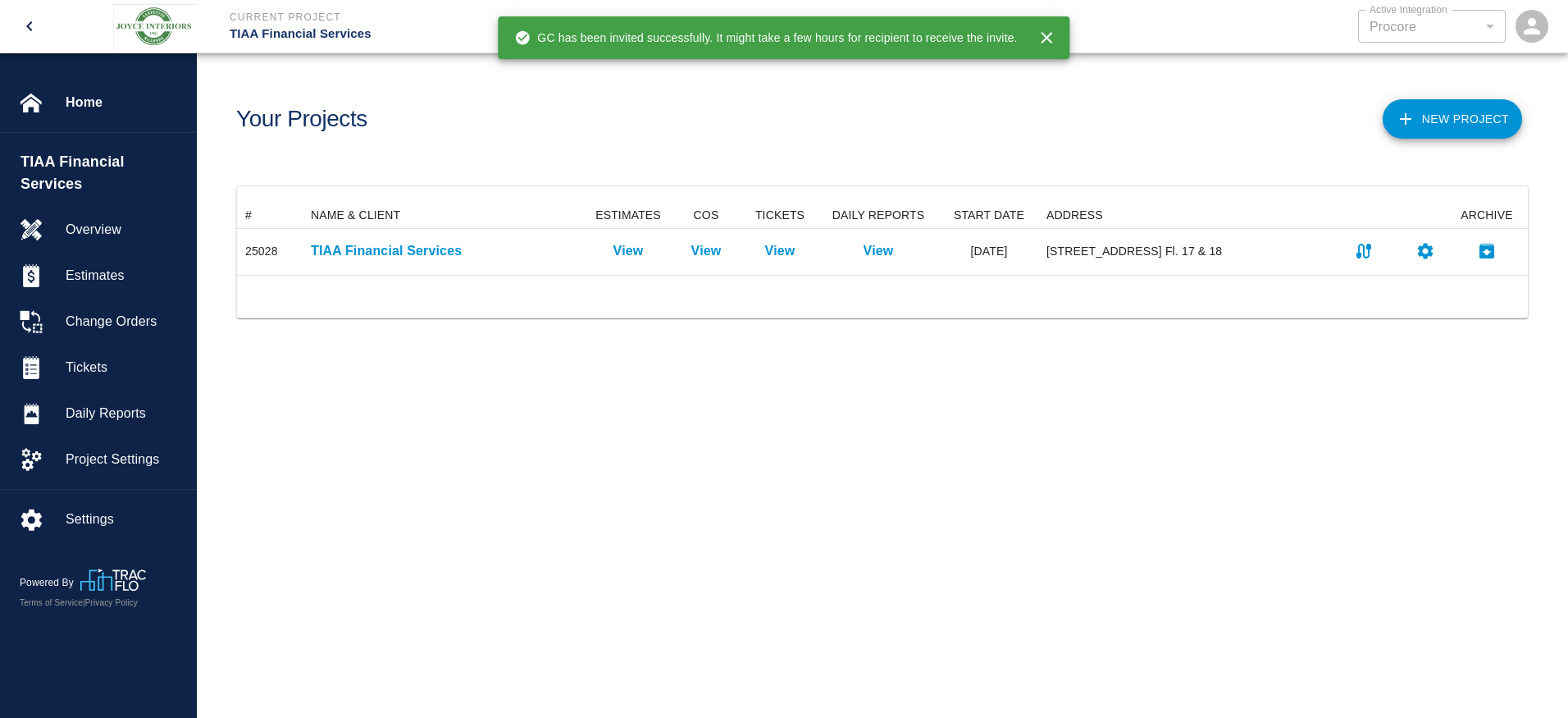
scroll to position [60, 1279]
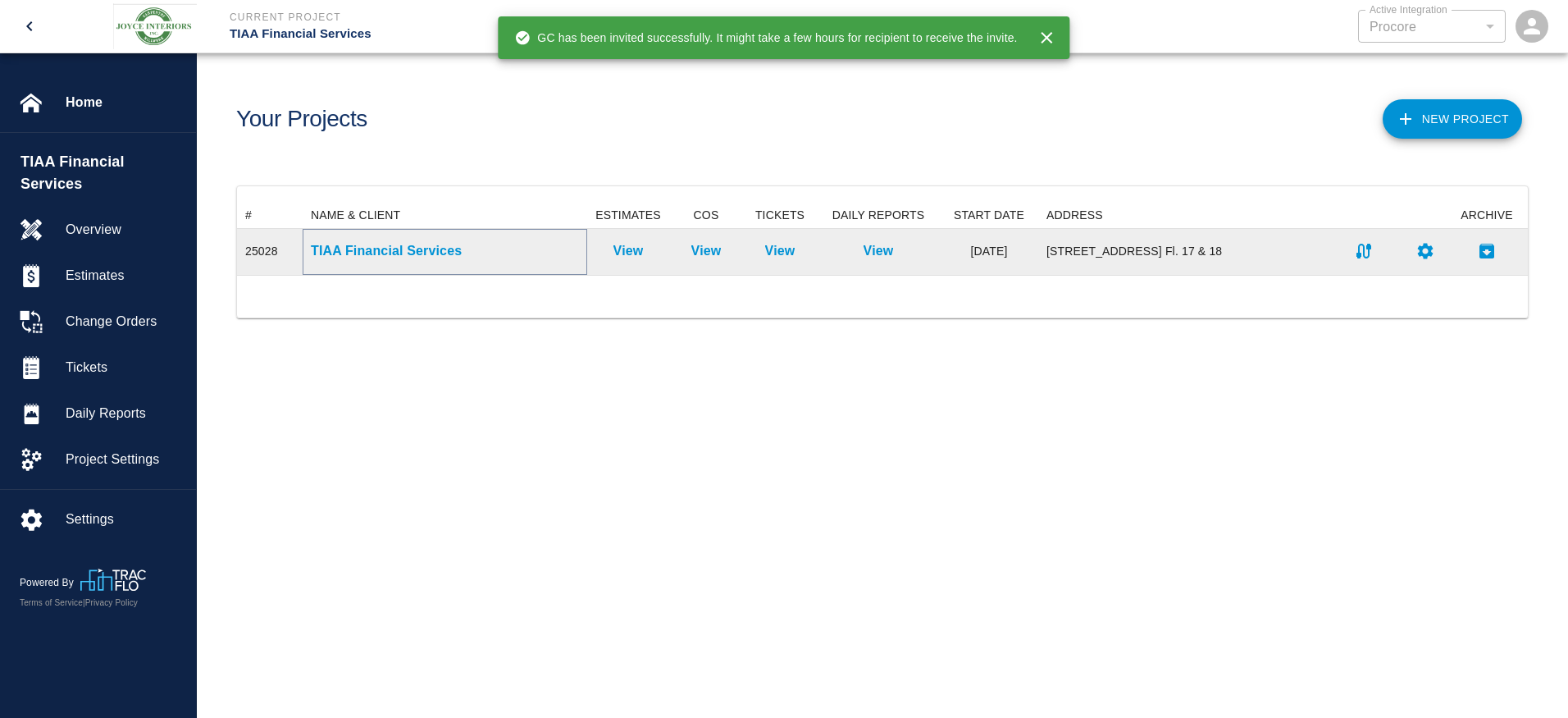
click at [393, 246] on p "TIAA Financial Services" at bounding box center [445, 251] width 268 height 20
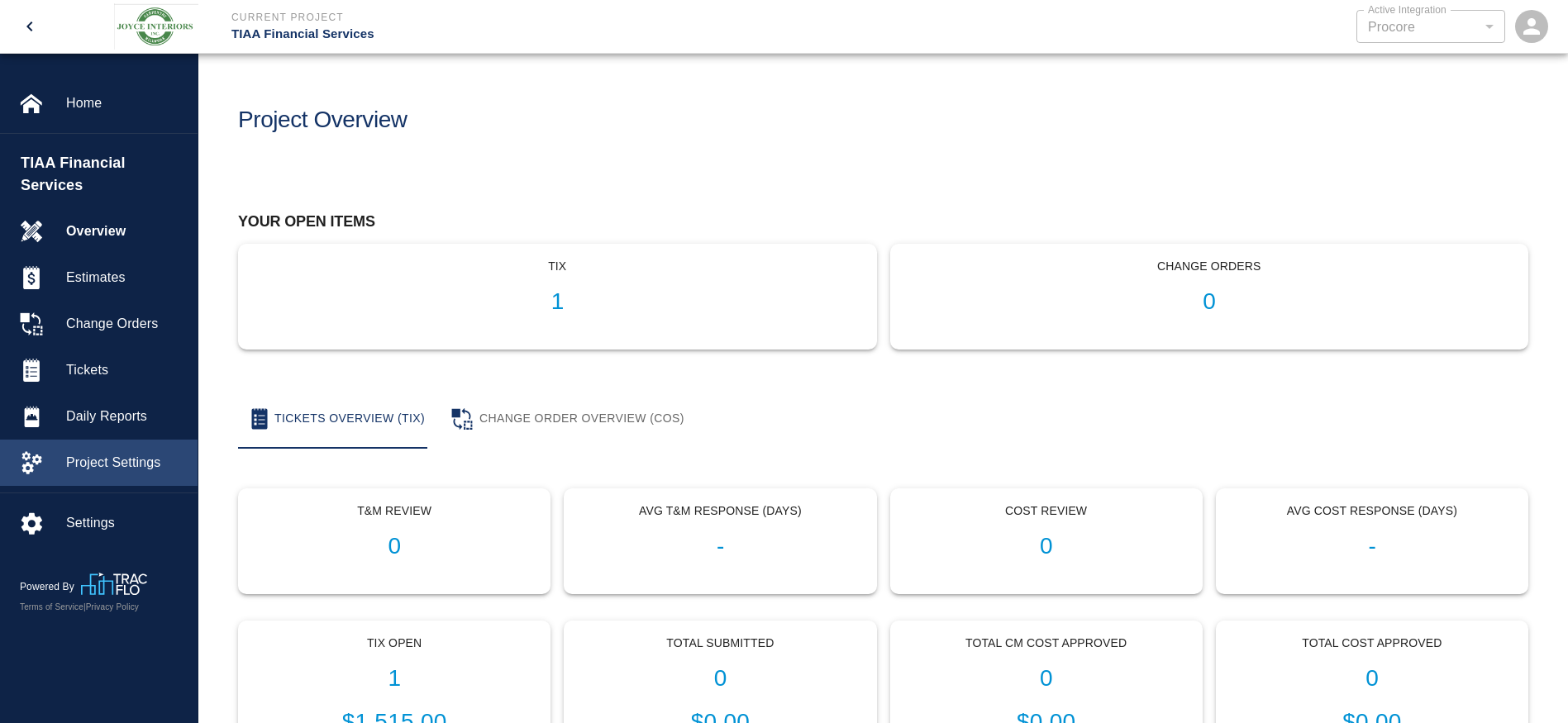
click at [76, 452] on span "Project Settings" at bounding box center [125, 462] width 119 height 20
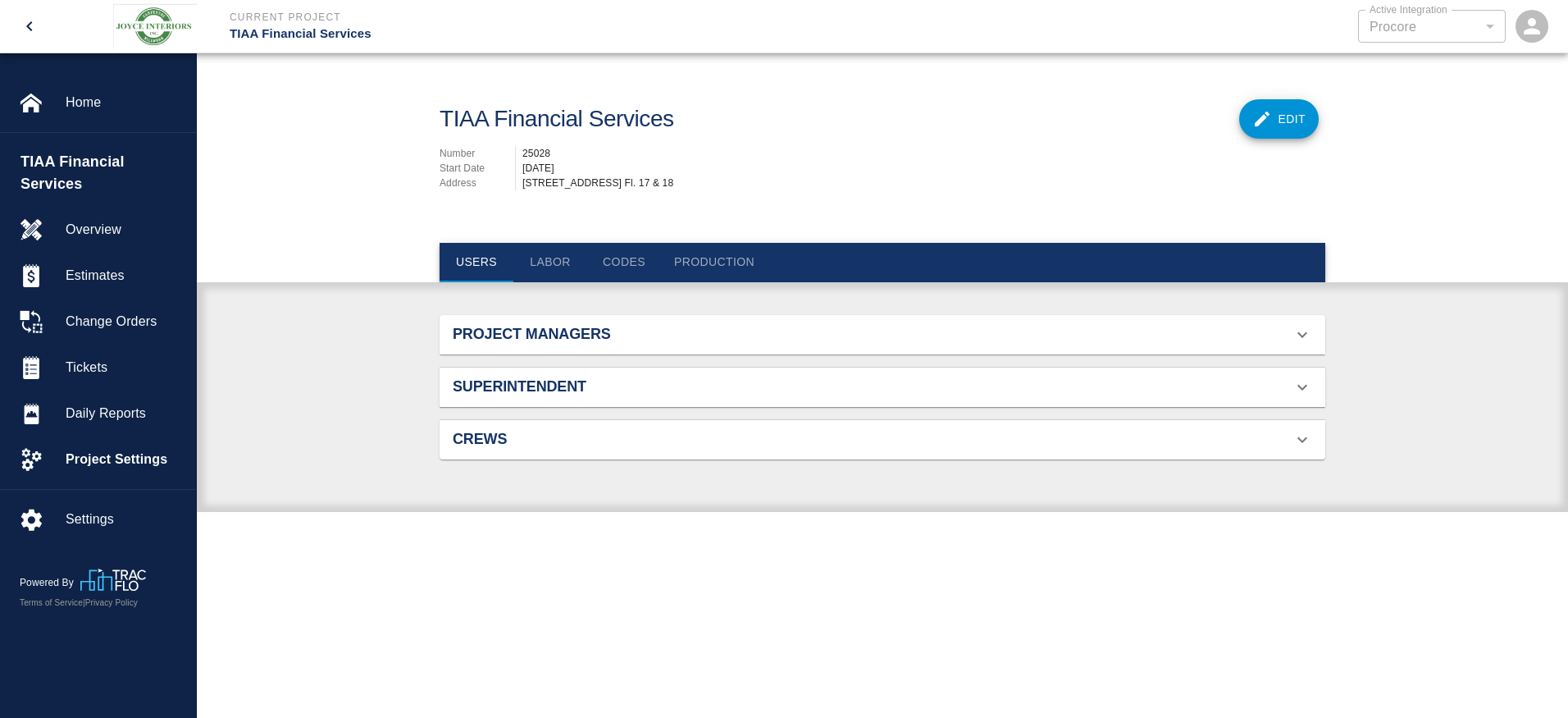
scroll to position [106, 847]
click at [798, 254] on button "Add GC" at bounding box center [804, 262] width 74 height 40
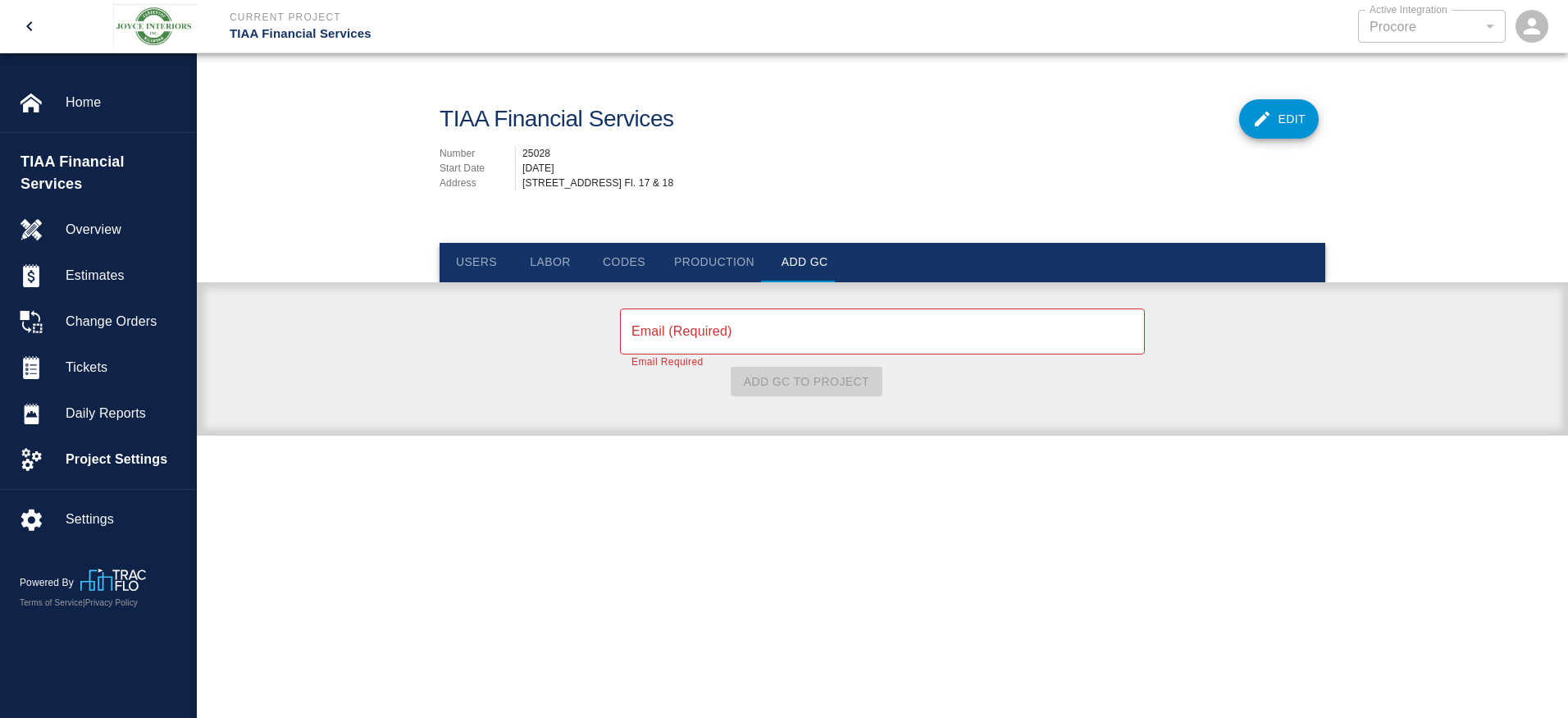
click at [815, 330] on input "Email (Required)" at bounding box center [882, 331] width 525 height 46
paste input "[EMAIL_ADDRESS][DOMAIN_NAME]"
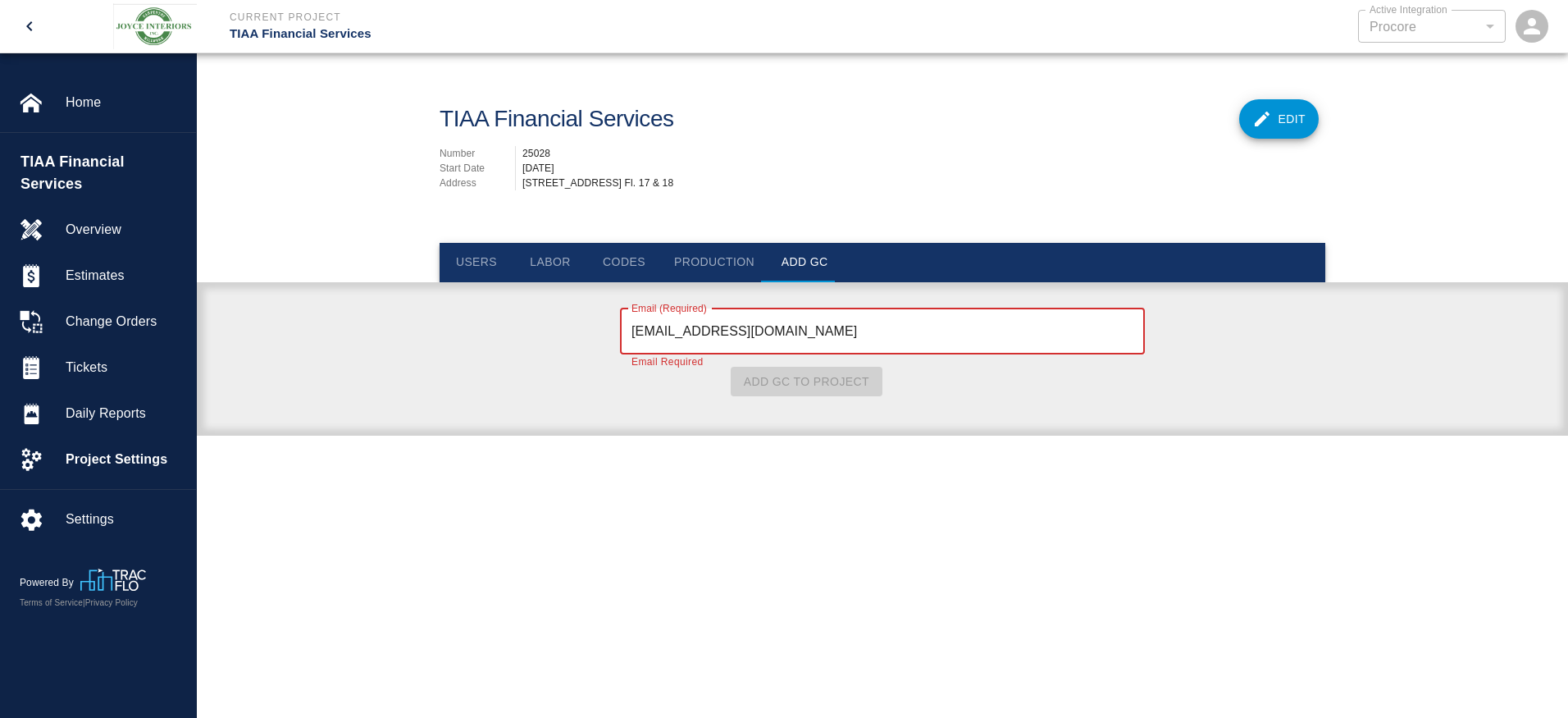
type input "[EMAIL_ADDRESS][DOMAIN_NAME]"
click at [952, 392] on div "Email (Required) [EMAIL_ADDRESS][DOMAIN_NAME] Email (Required) Email Required A…" at bounding box center [882, 350] width 525 height 95
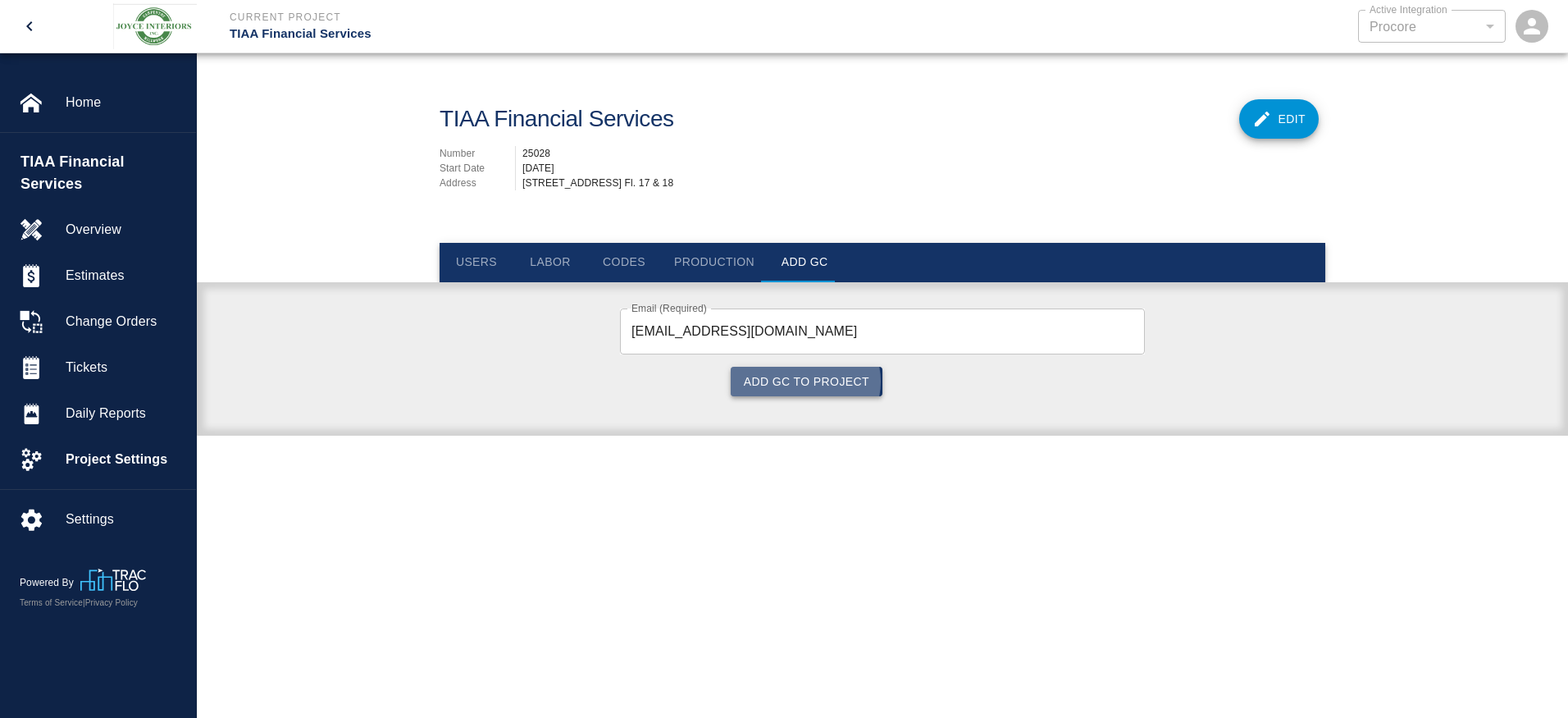
click at [814, 381] on button "Add GC to Project" at bounding box center [806, 382] width 152 height 31
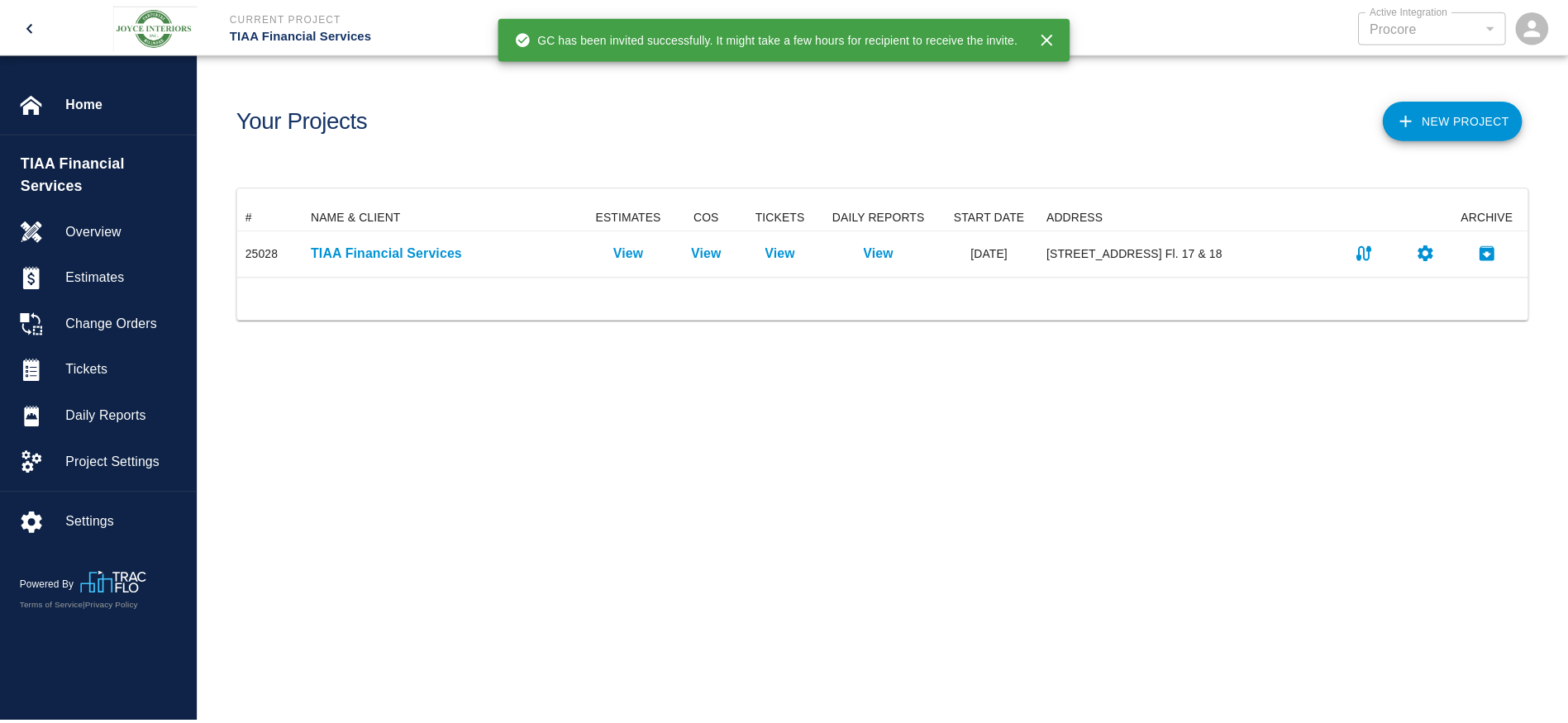
scroll to position [61, 1288]
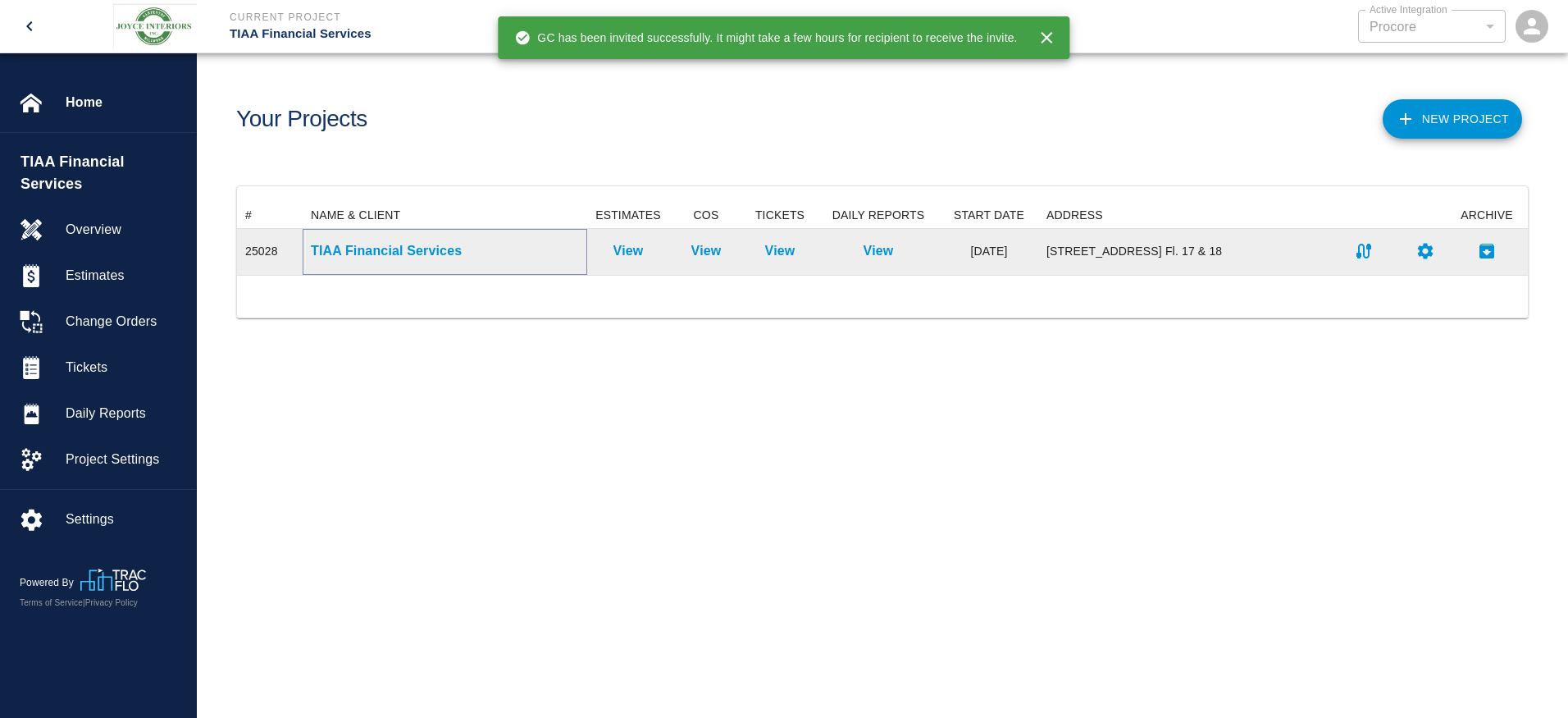
click at [438, 253] on p "TIAA Financial Services" at bounding box center [445, 251] width 268 height 20
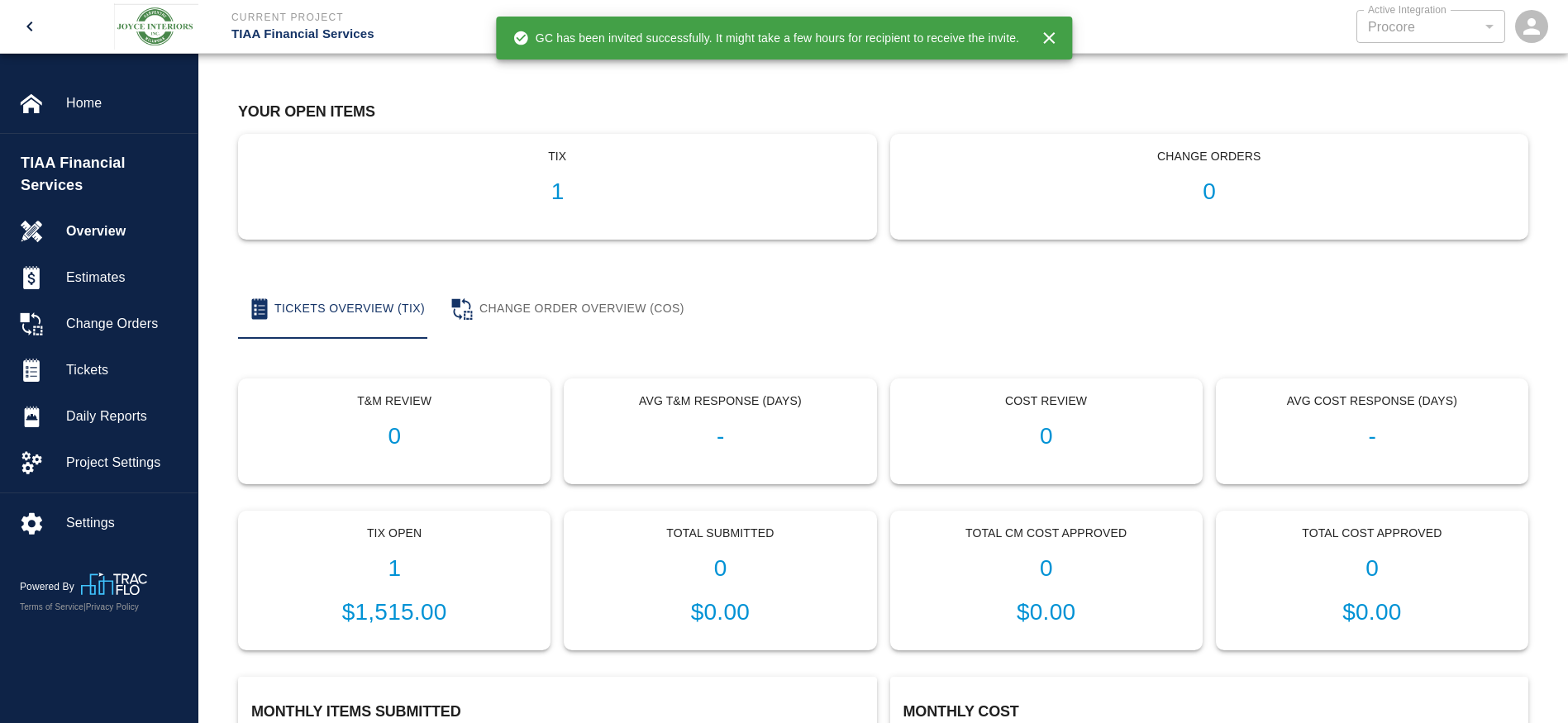
scroll to position [221, 0]
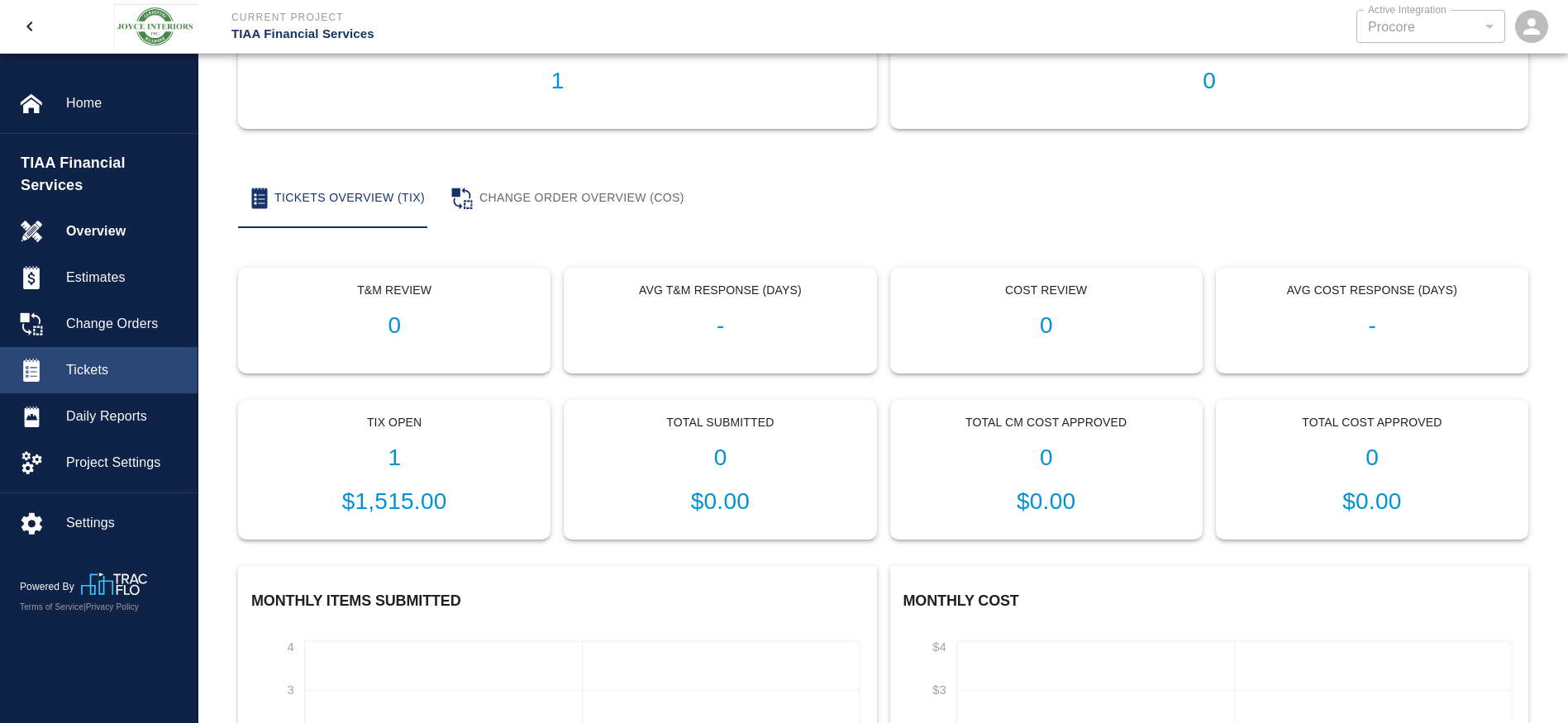
click at [152, 360] on span "Tickets" at bounding box center [125, 370] width 119 height 20
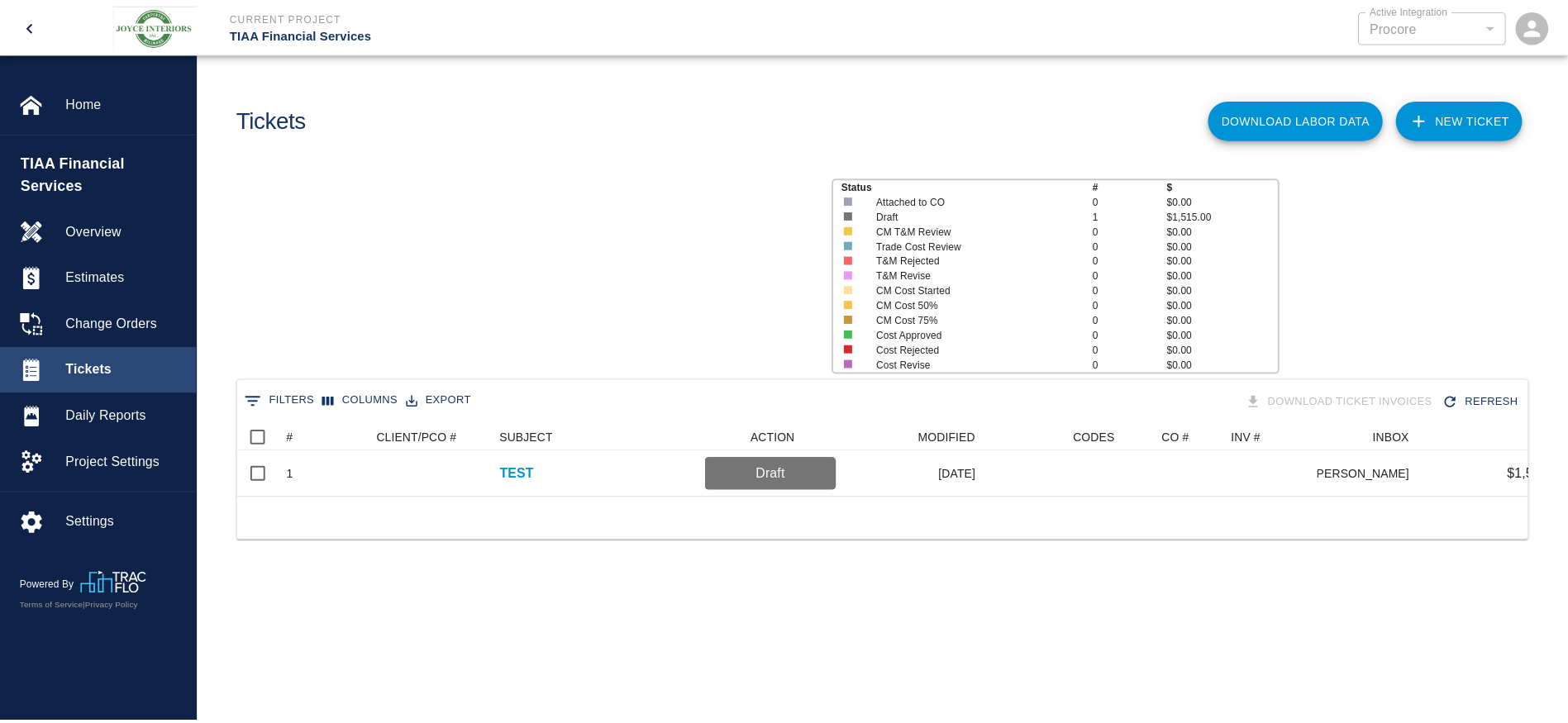
scroll to position [72, 1288]
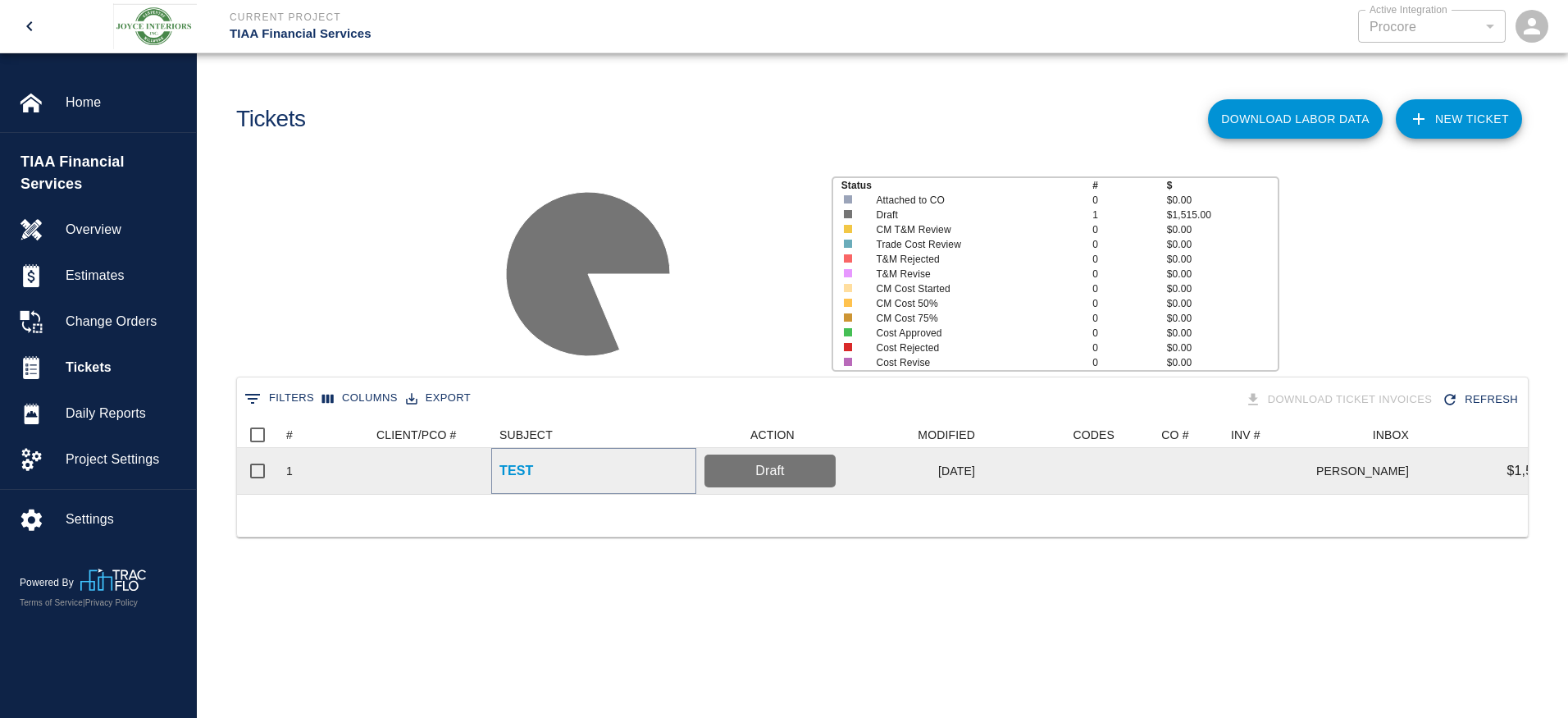
click at [513, 470] on p "TEST" at bounding box center [517, 471] width 34 height 20
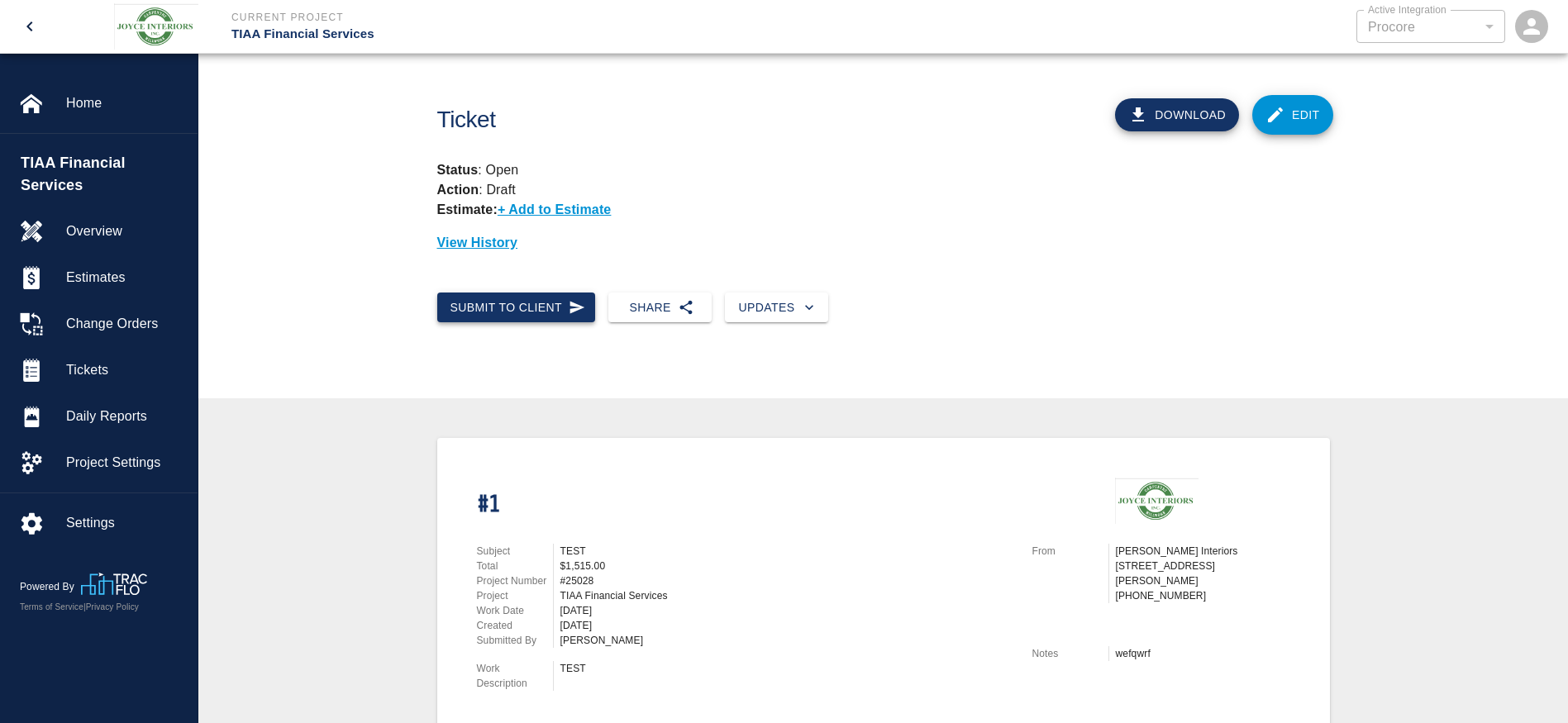
click at [554, 308] on button "Submit to Client" at bounding box center [516, 308] width 158 height 31
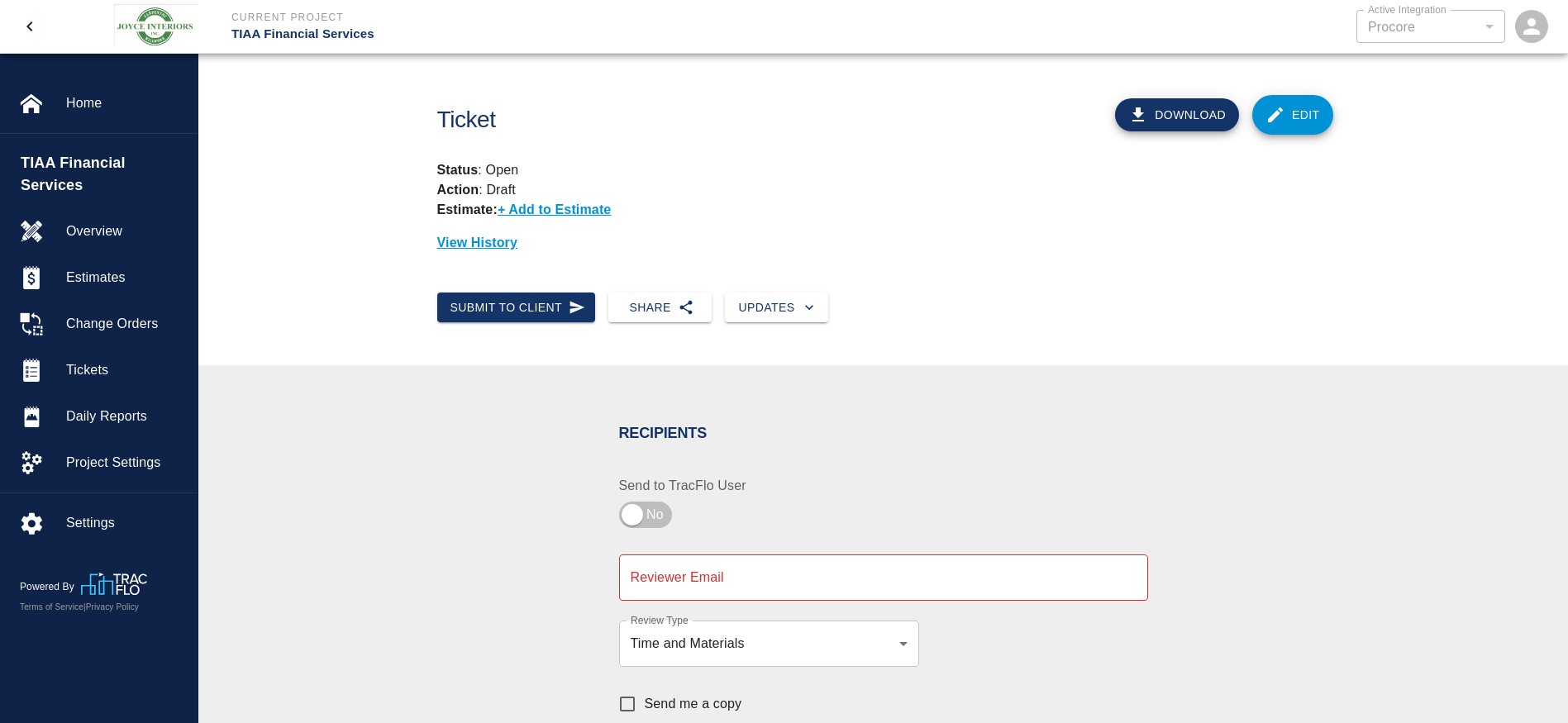
click at [728, 584] on input "Reviewer Email" at bounding box center [884, 576] width 529 height 46
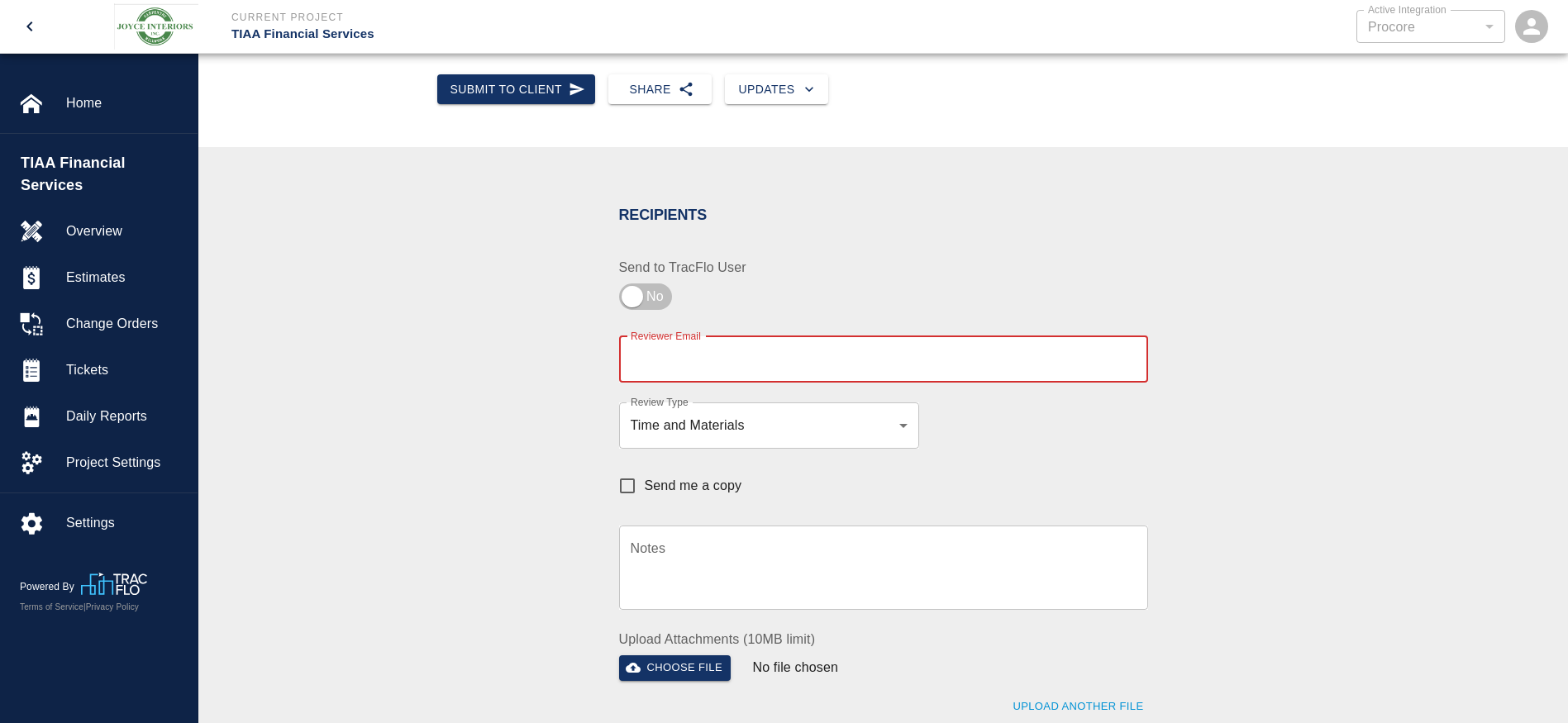
scroll to position [221, 0]
click at [1201, 414] on div "Recipients Send to TracFlo User Reviewer Email Reviewer Email Review Type Time …" at bounding box center [884, 476] width 893 height 583
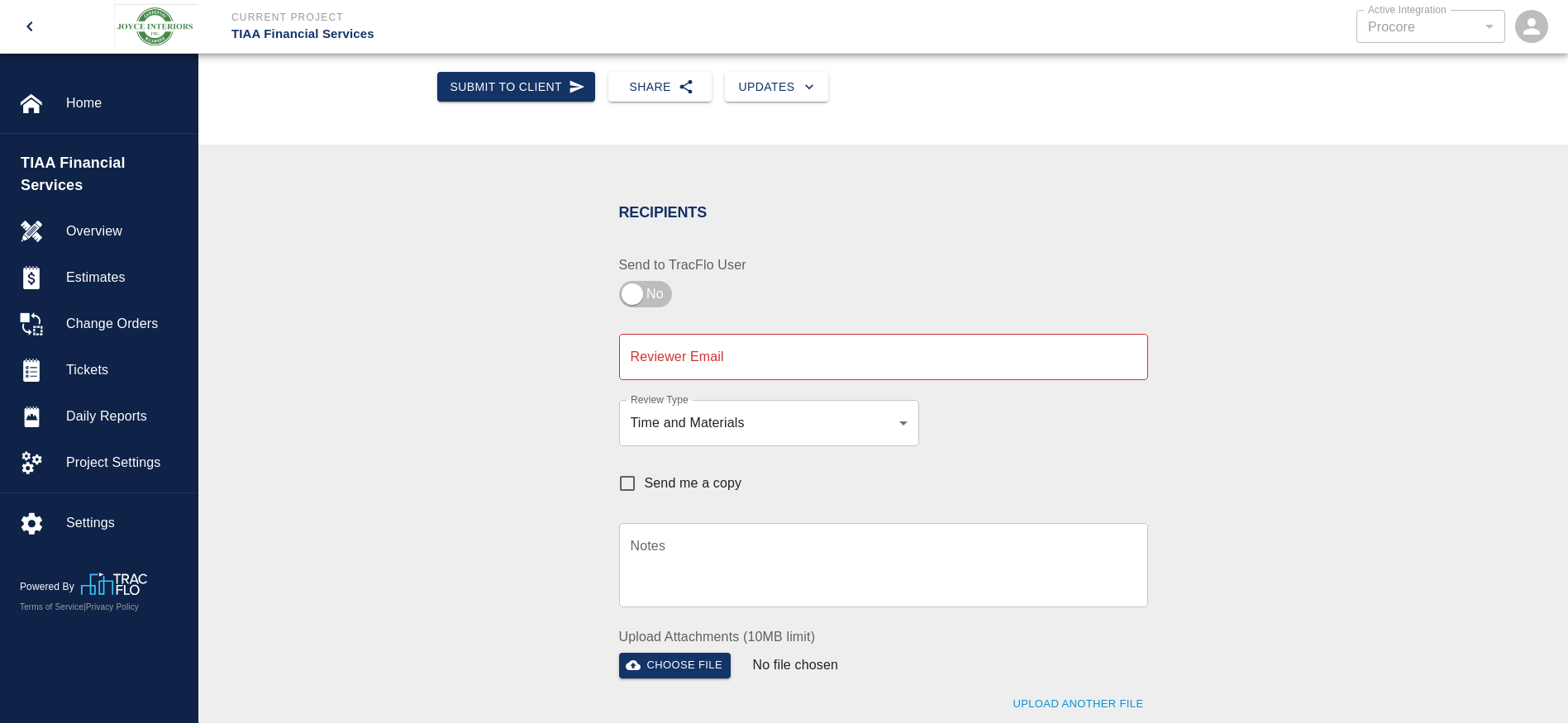
click at [752, 359] on input "Reviewer Email" at bounding box center [884, 357] width 529 height 46
click at [1033, 406] on div "Recipients Send to TracFlo User Reviewer Email Reviewer Email Review Type Time …" at bounding box center [874, 469] width 549 height 595
click at [1152, 347] on div "Recipients Send to TracFlo User Reviewer Email Reviewer Email Review Type Time …" at bounding box center [884, 476] width 893 height 583
click at [1155, 346] on div "Recipients Send to TracFlo User Reviewer Email Reviewer Email Review Type Time …" at bounding box center [884, 476] width 893 height 583
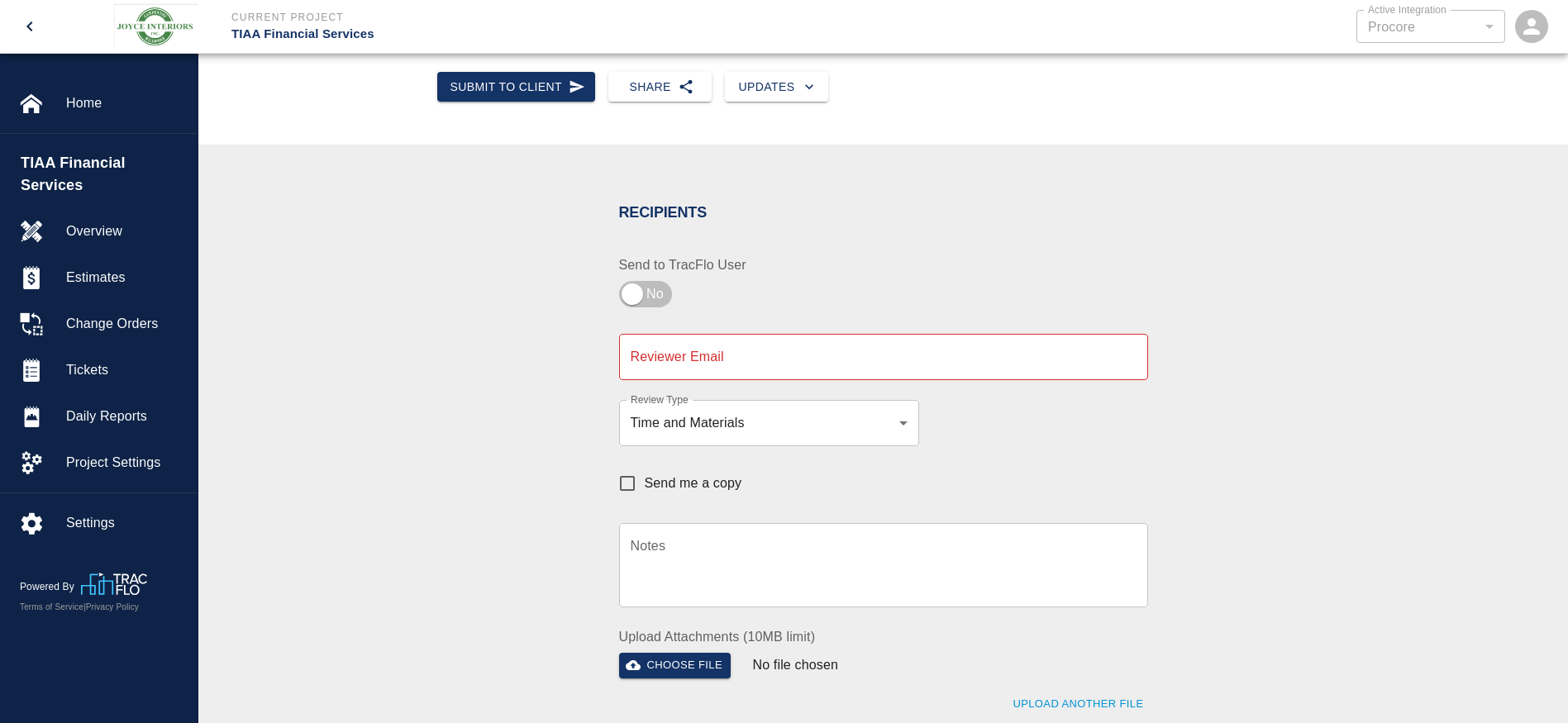
click at [1155, 346] on div "Recipients Send to TracFlo User Reviewer Email Reviewer Email Review Type Time …" at bounding box center [884, 476] width 893 height 583
click at [1153, 353] on div "Recipients Send to TracFlo User Reviewer Email Reviewer Email Review Type Time …" at bounding box center [884, 476] width 893 height 583
click at [1154, 347] on div "Recipients Send to TracFlo User Reviewer Email Reviewer Email Review Type Time …" at bounding box center [884, 476] width 893 height 583
click at [1300, 25] on div "Active Integration Procore 1 Active Integration" at bounding box center [1211, 26] width 675 height 52
click at [1311, 14] on div "Active Integration Procore 1 Active Integration" at bounding box center [1211, 26] width 675 height 52
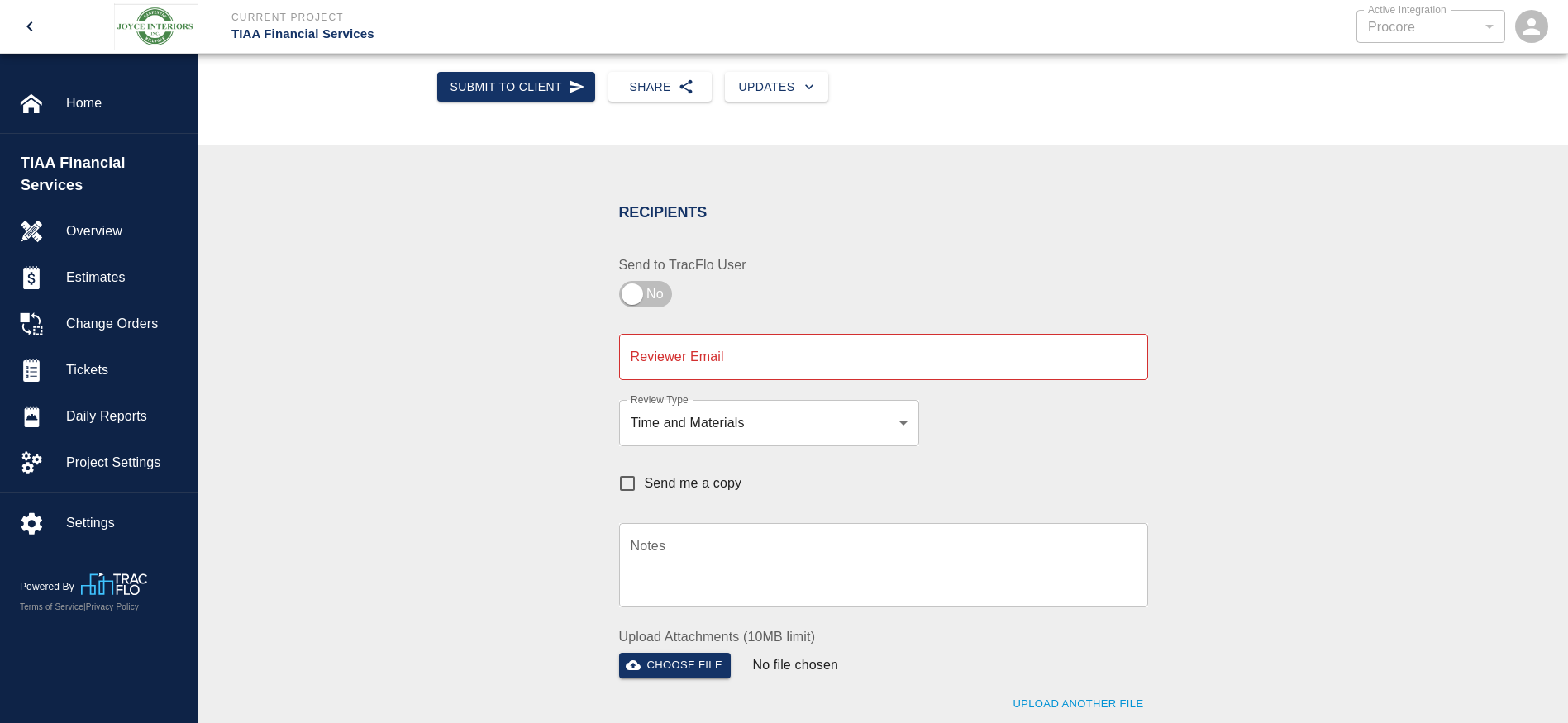
click at [1345, 22] on div "Active Integration Procore 1 Active Integration" at bounding box center [1211, 26] width 675 height 52
